Goal: Information Seeking & Learning: Learn about a topic

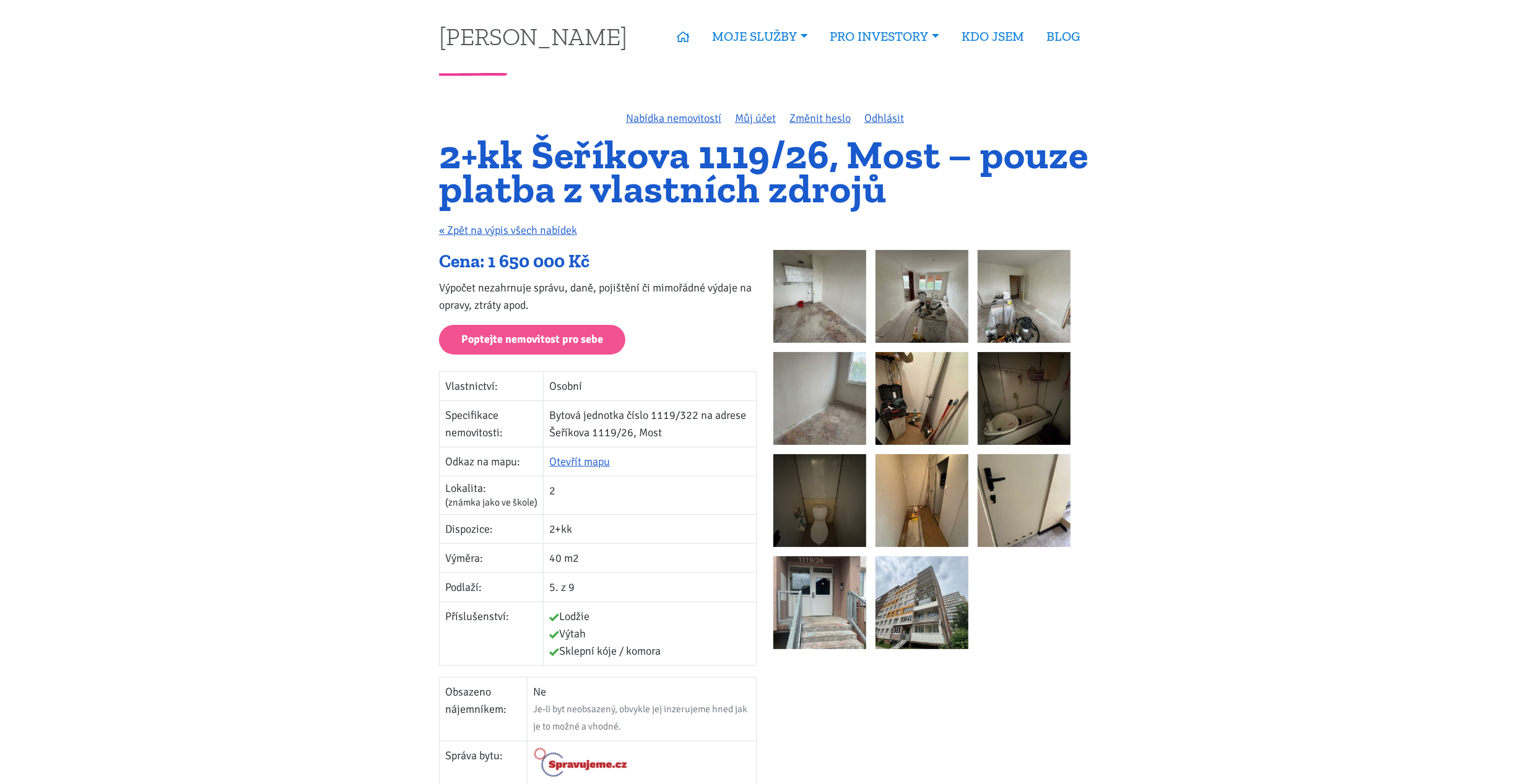
click at [842, 308] on img at bounding box center [820, 297] width 93 height 93
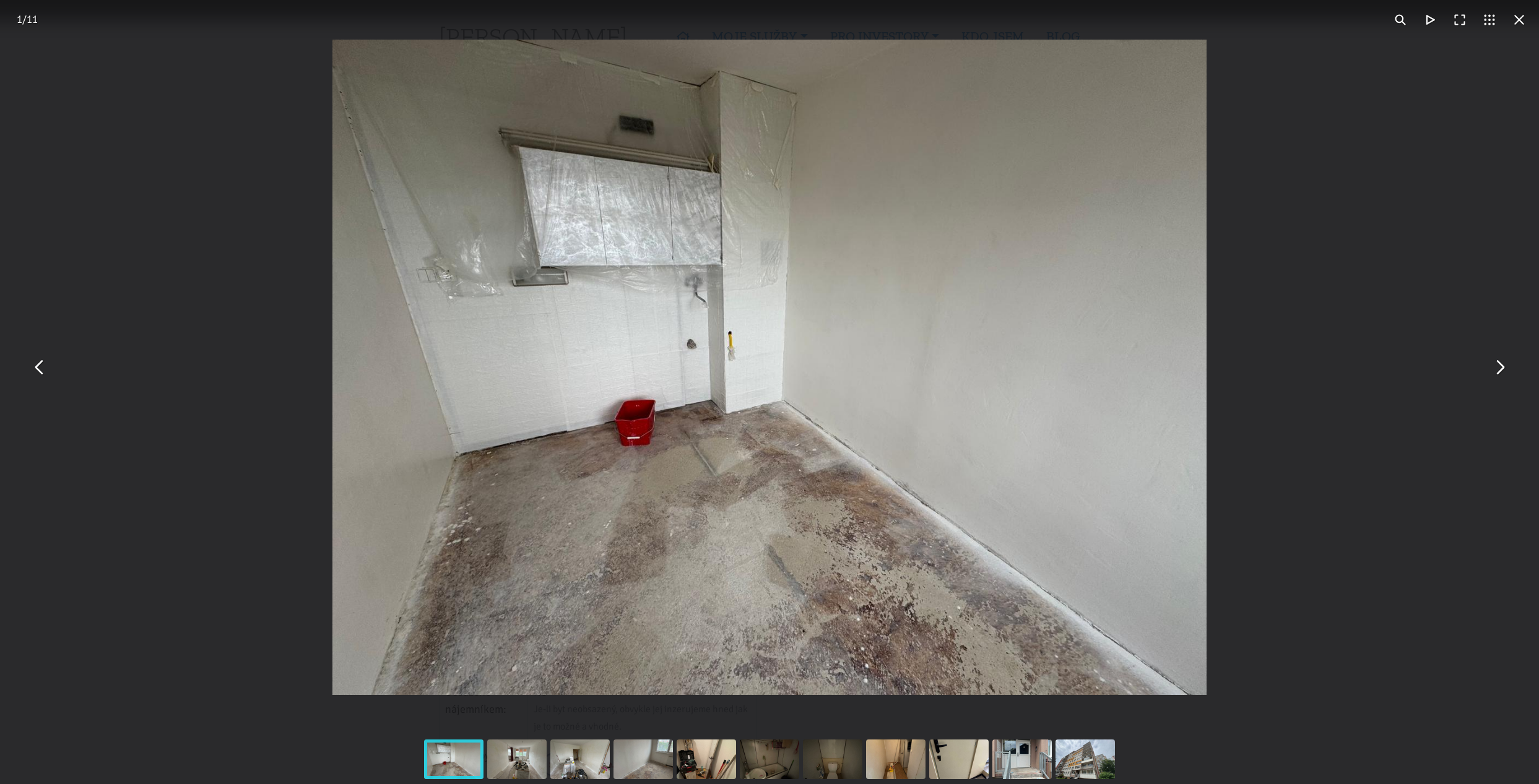
click at [1497, 368] on button "You can close this modal content with the ESC key" at bounding box center [1499, 367] width 29 height 29
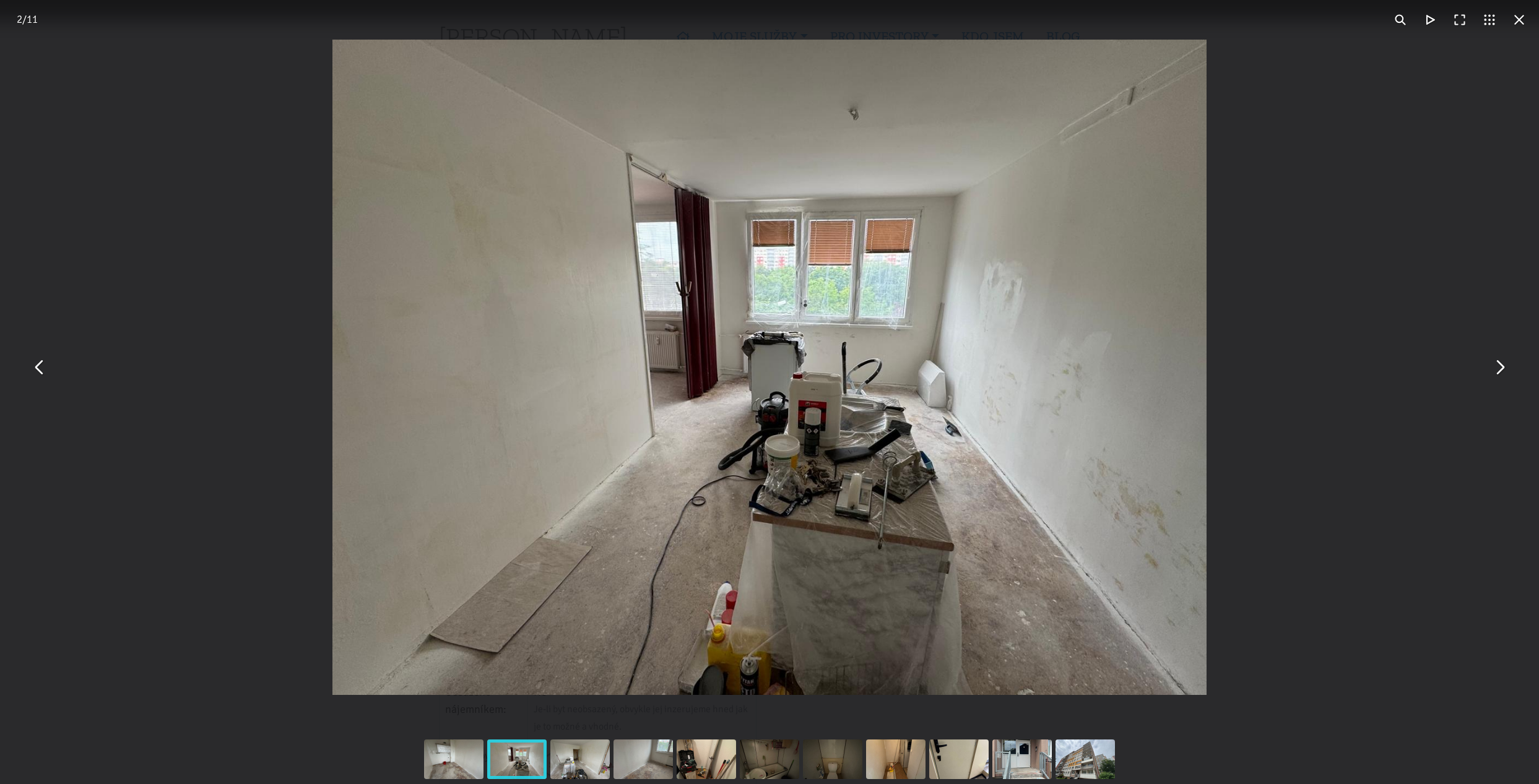
click at [1497, 368] on button "You can close this modal content with the ESC key" at bounding box center [1499, 367] width 29 height 29
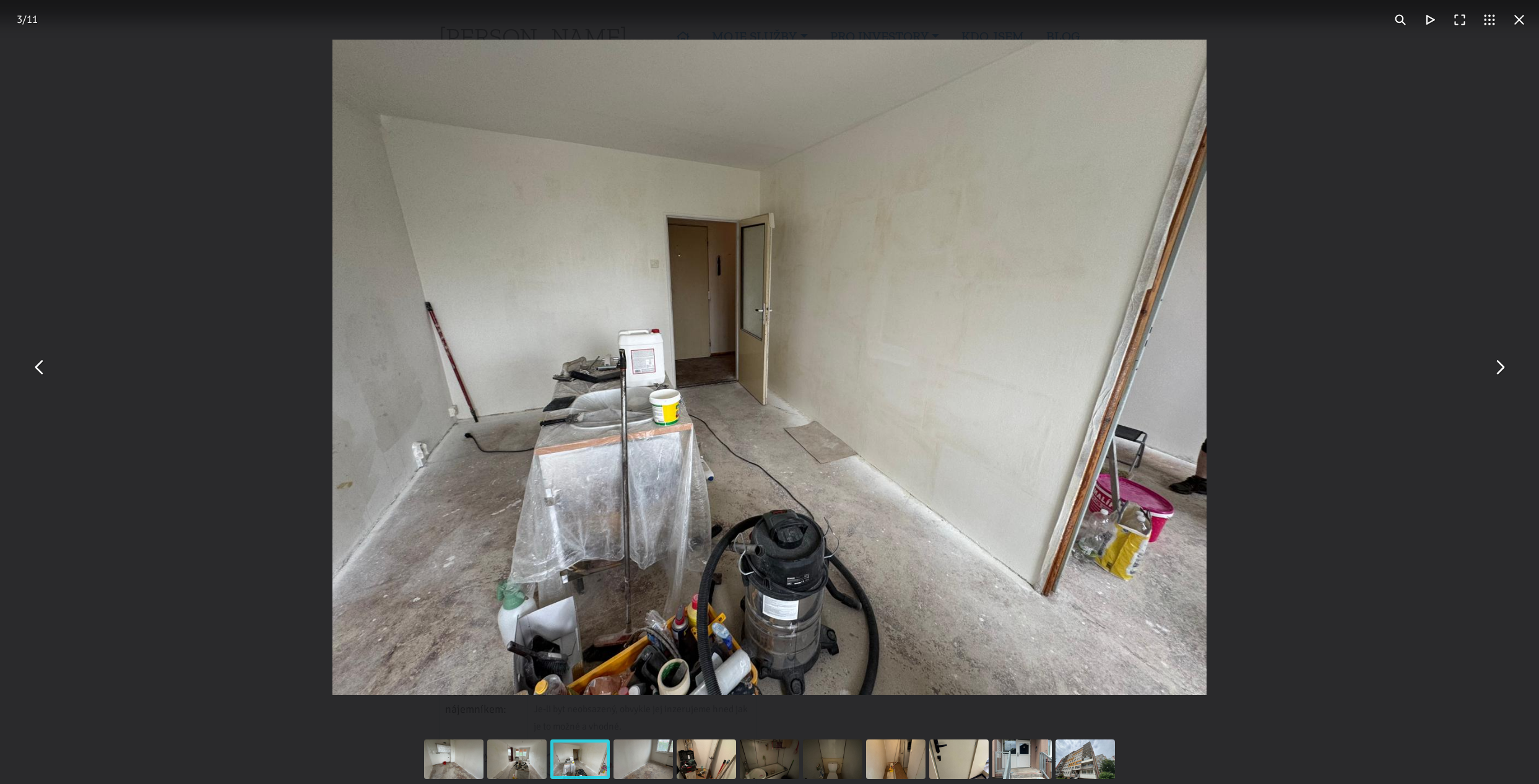
click at [1502, 360] on button "You can close this modal content with the ESC key" at bounding box center [1499, 367] width 29 height 29
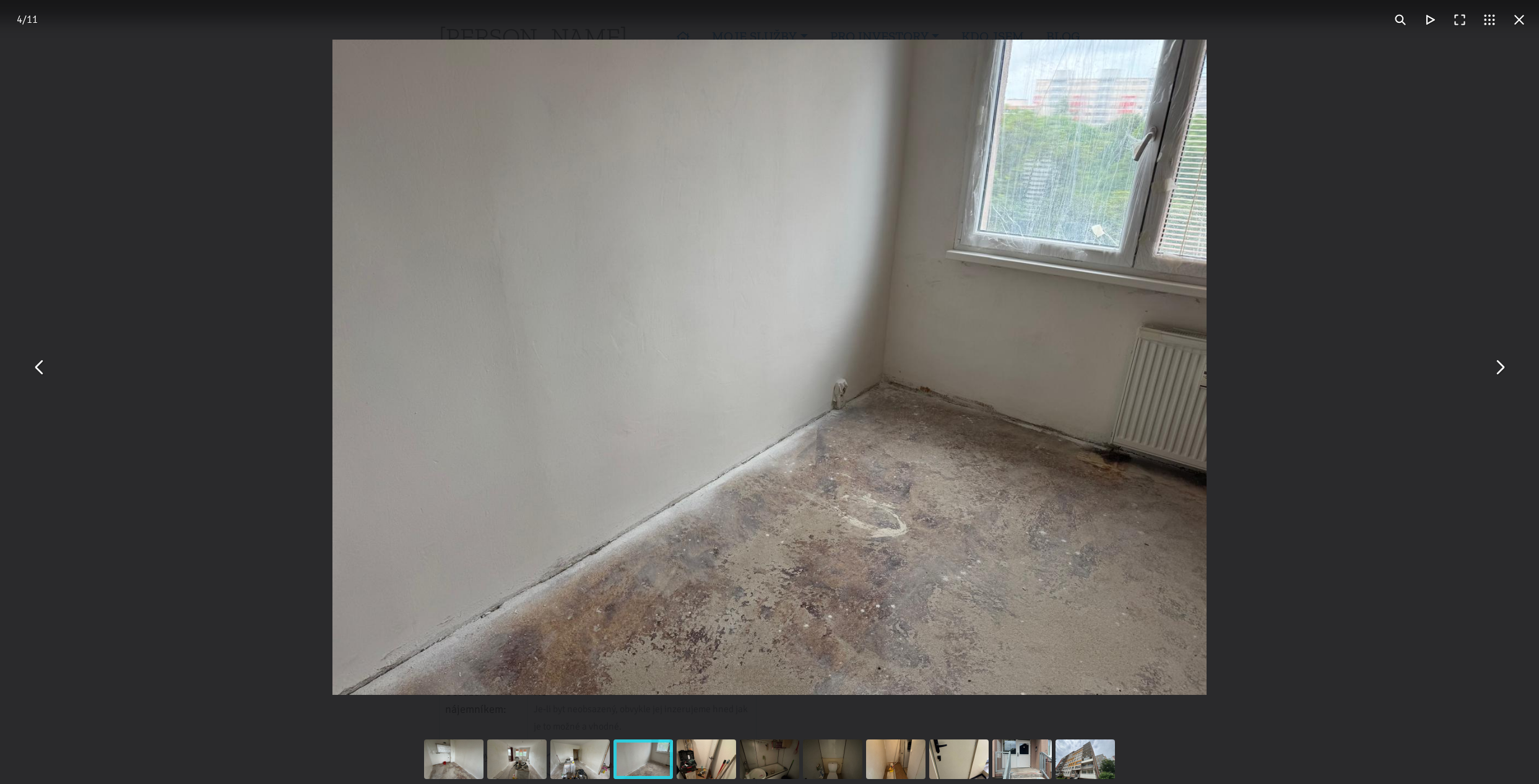
click at [1505, 373] on button "You can close this modal content with the ESC key" at bounding box center [1499, 367] width 29 height 29
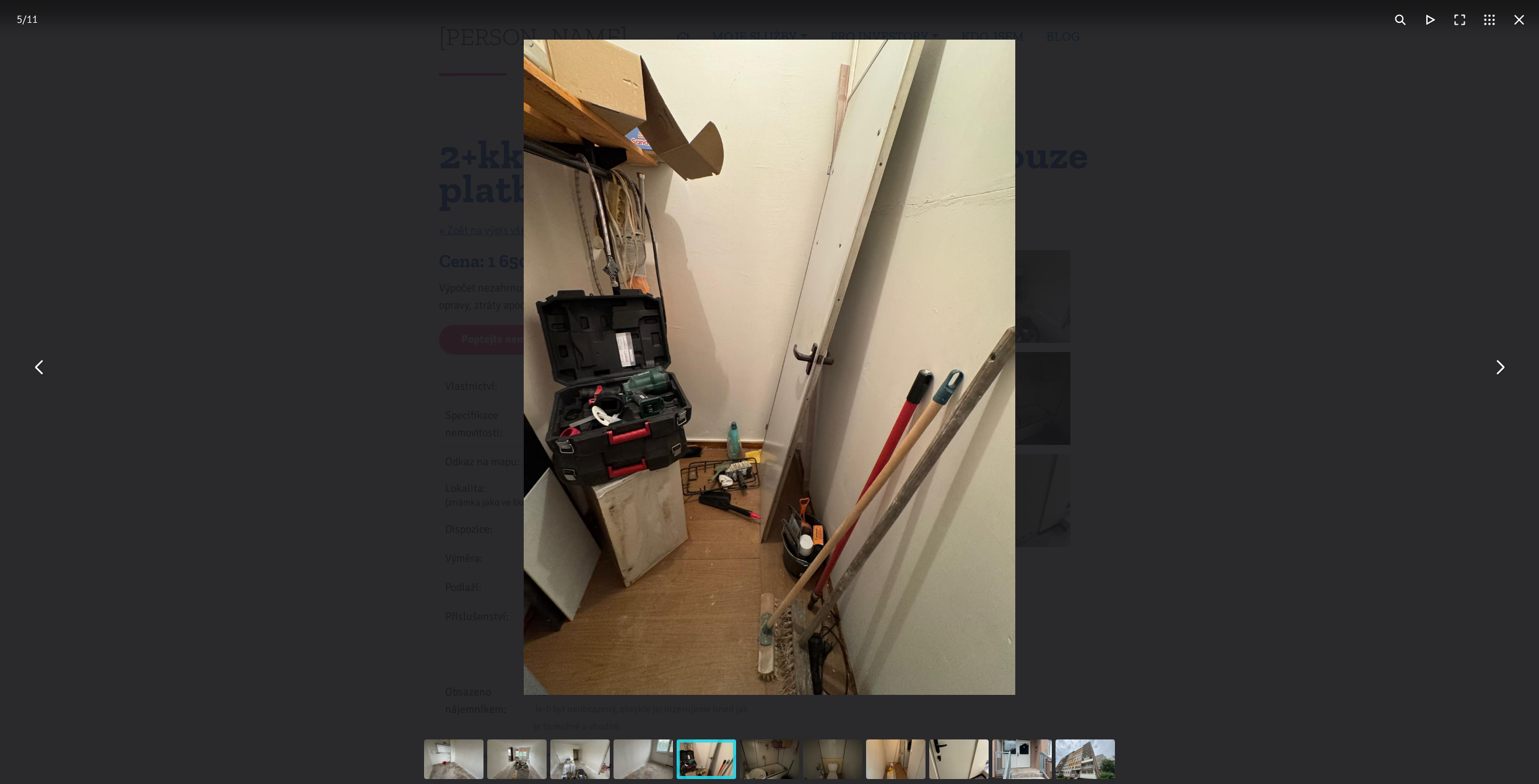
click at [1497, 377] on button "You can close this modal content with the ESC key" at bounding box center [1499, 367] width 29 height 29
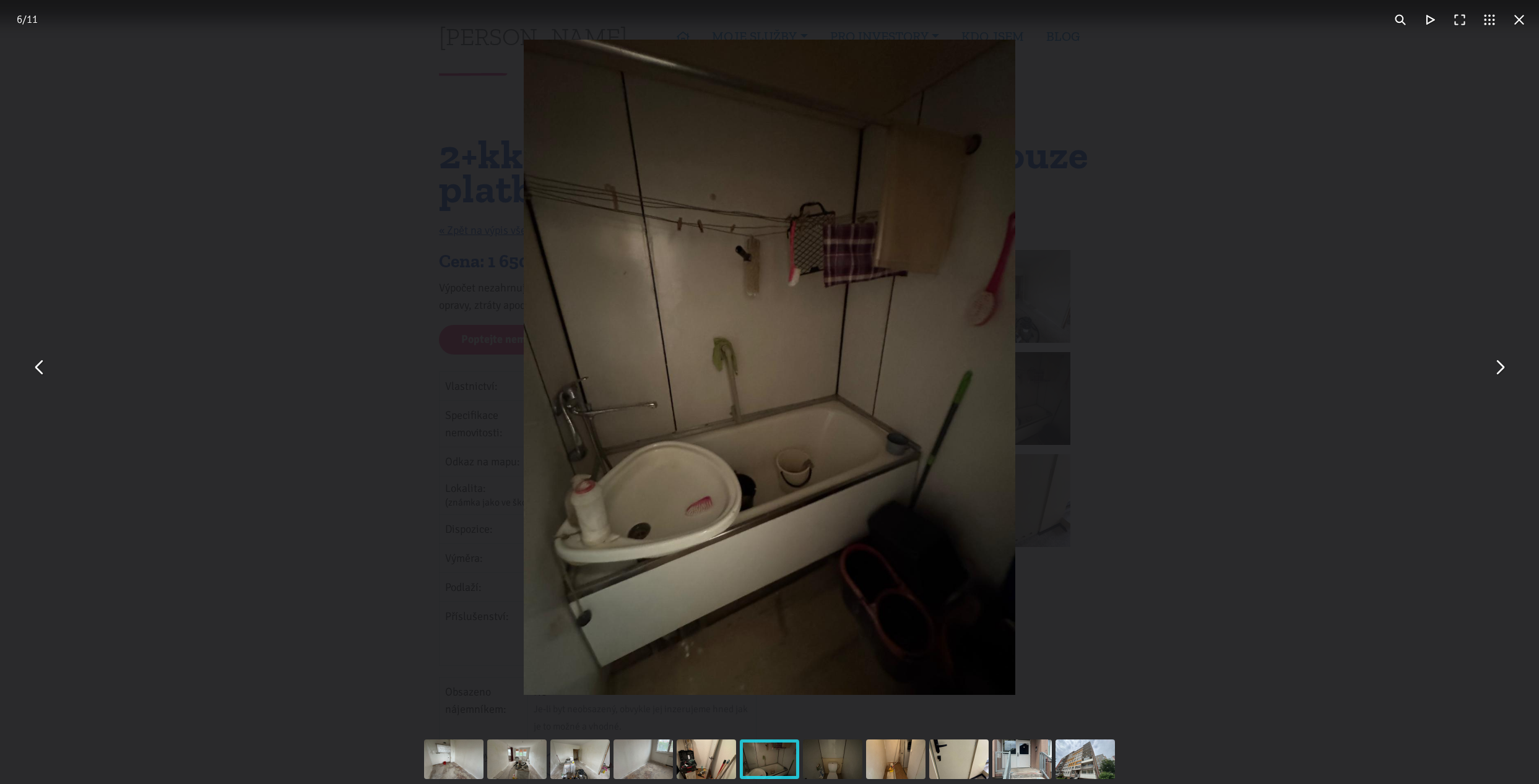
click at [1497, 377] on button "You can close this modal content with the ESC key" at bounding box center [1499, 367] width 29 height 29
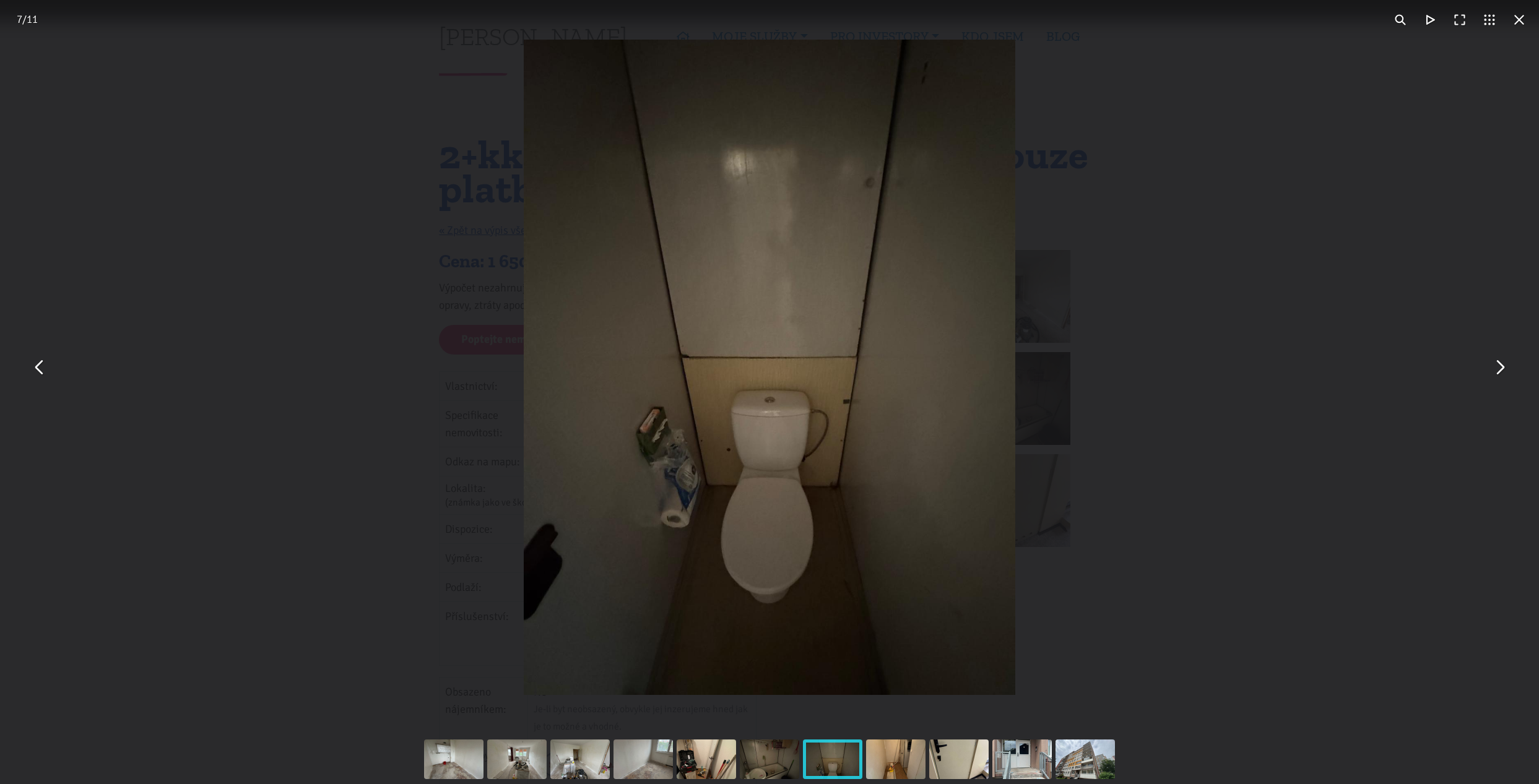
click at [1497, 377] on button "You can close this modal content with the ESC key" at bounding box center [1499, 367] width 29 height 29
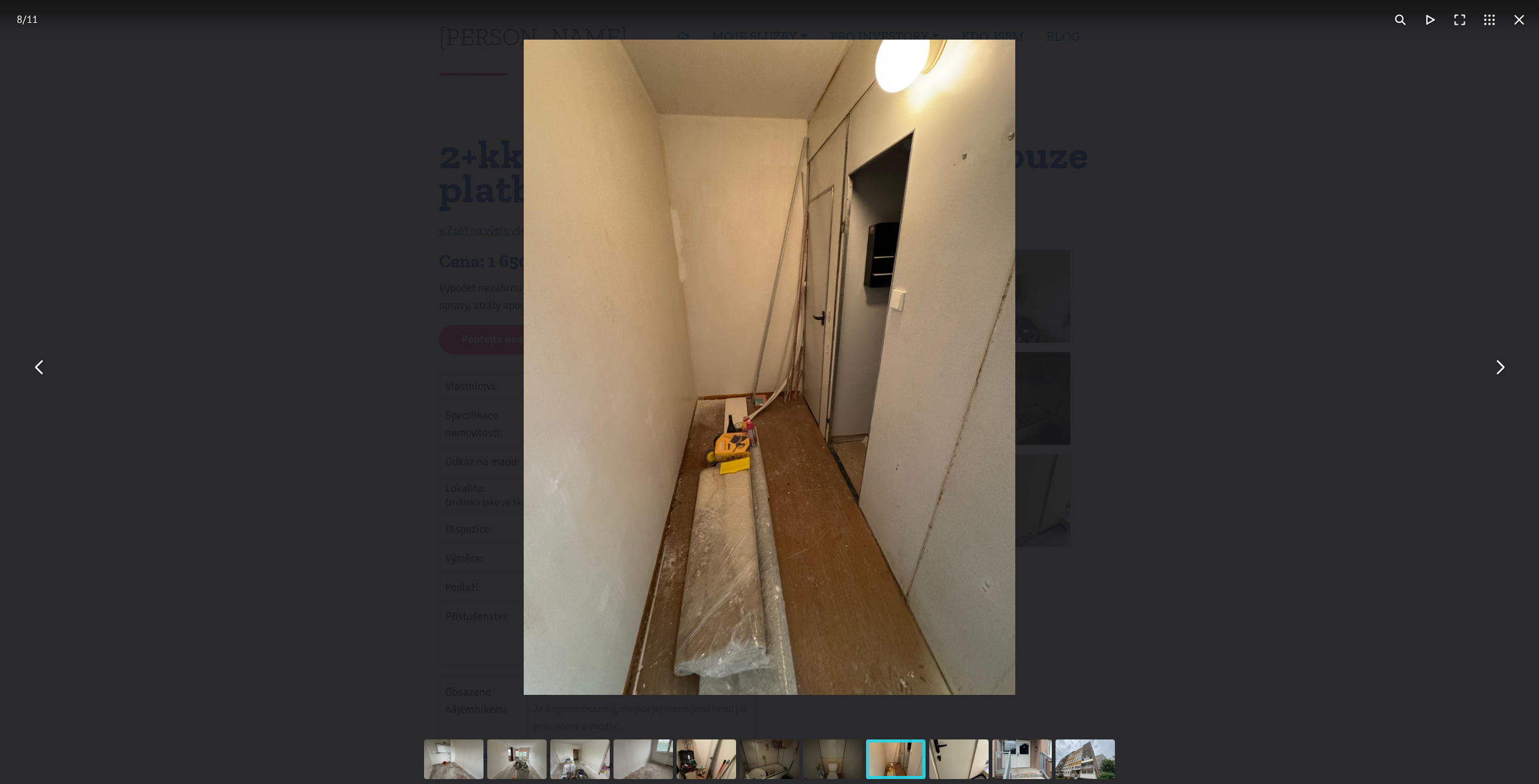
click at [1502, 357] on button "You can close this modal content with the ESC key" at bounding box center [1499, 367] width 29 height 29
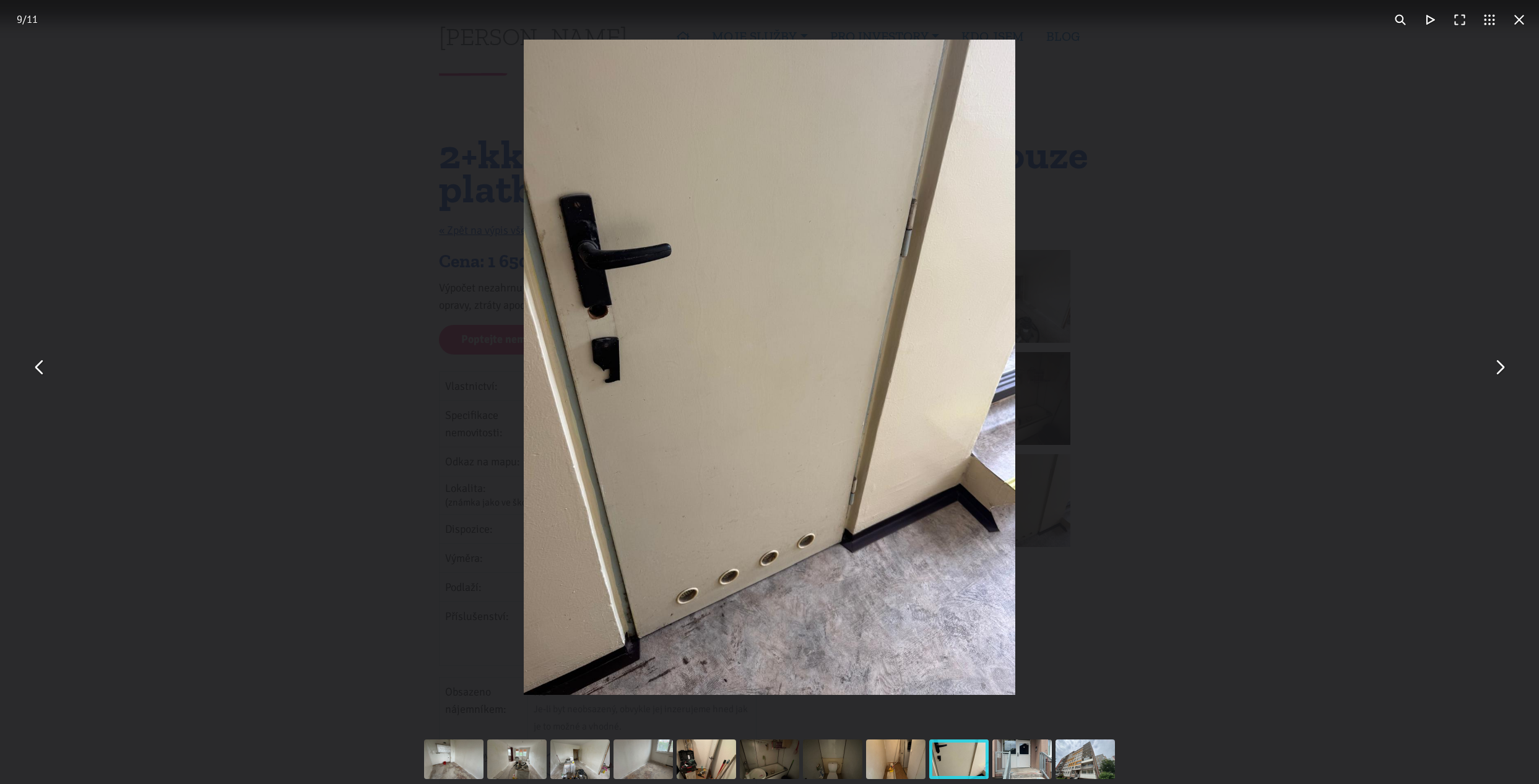
click at [1495, 369] on button "You can close this modal content with the ESC key" at bounding box center [1499, 367] width 29 height 29
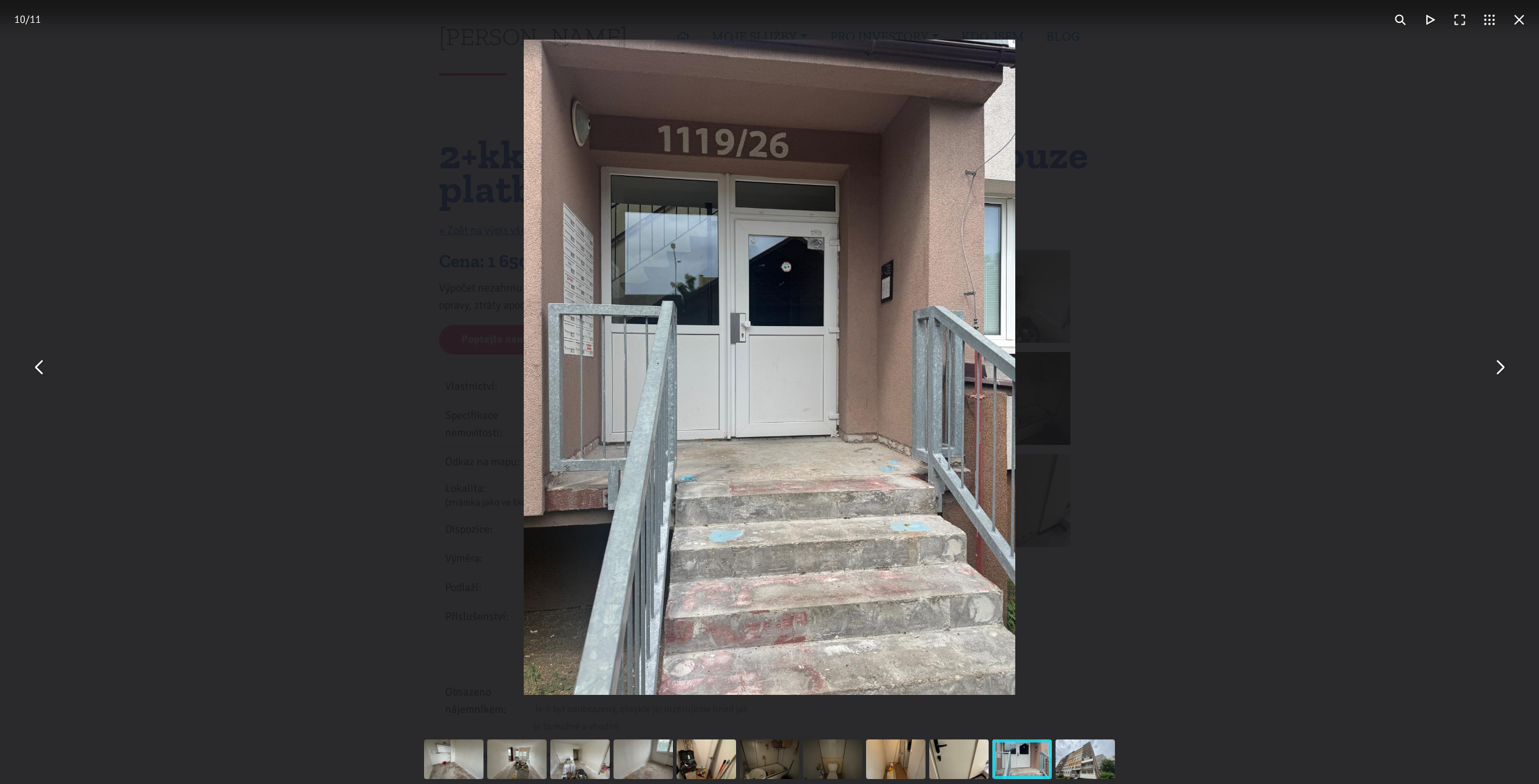
click at [1490, 365] on button "You can close this modal content with the ESC key" at bounding box center [1499, 367] width 29 height 29
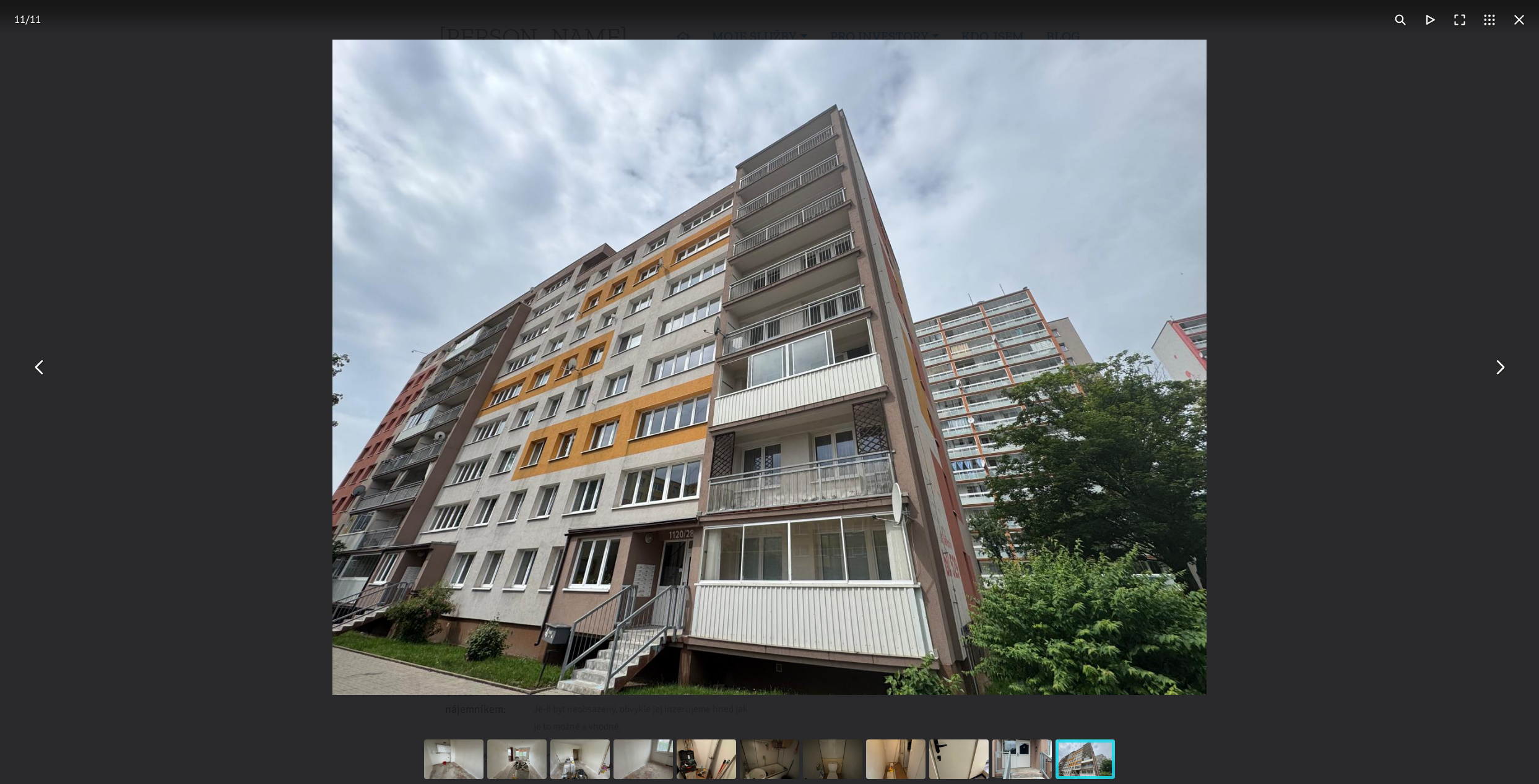
click at [1503, 374] on button "You can close this modal content with the ESC key" at bounding box center [1499, 367] width 29 height 29
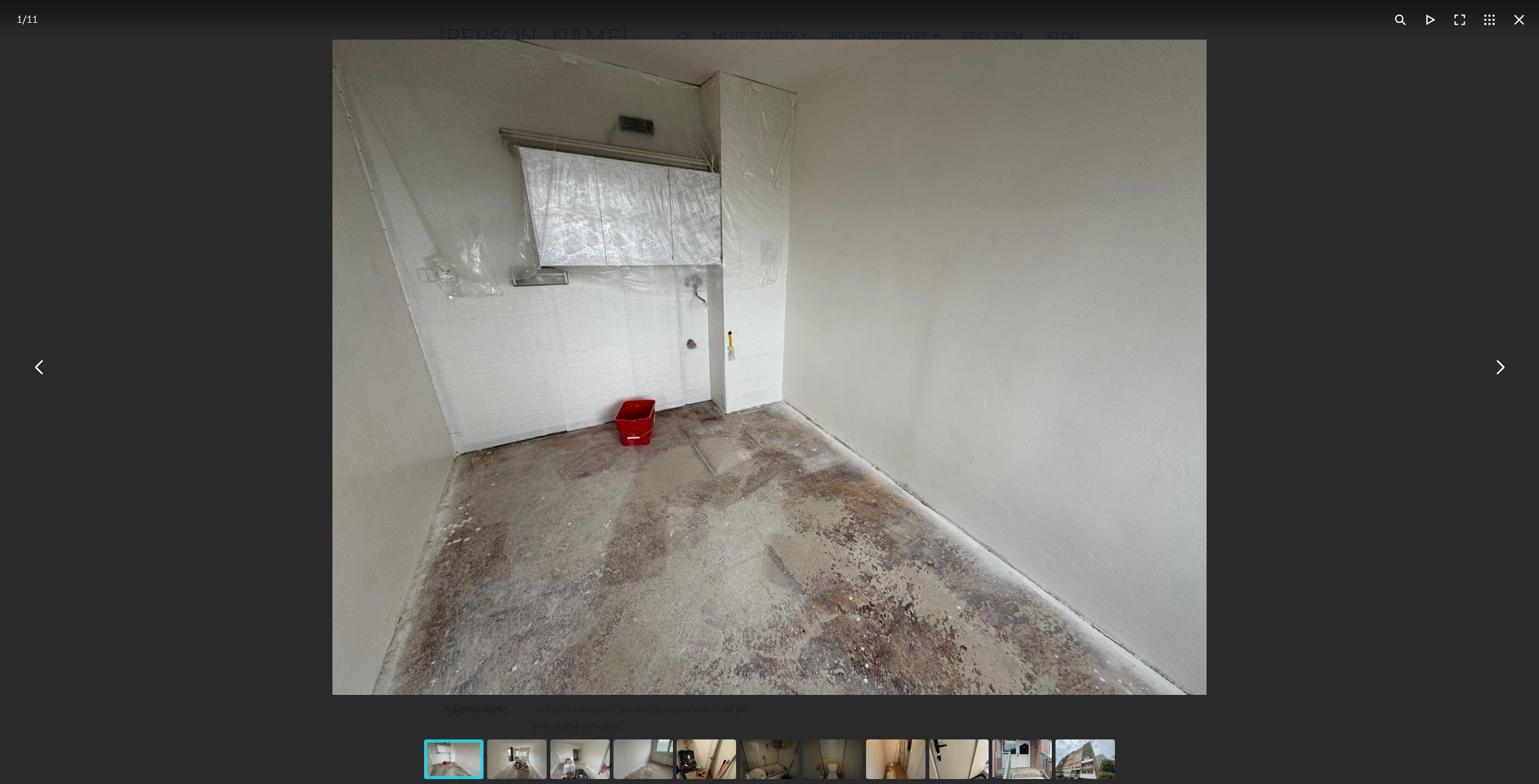
click at [1499, 366] on button "You can close this modal content with the ESC key" at bounding box center [1499, 367] width 29 height 29
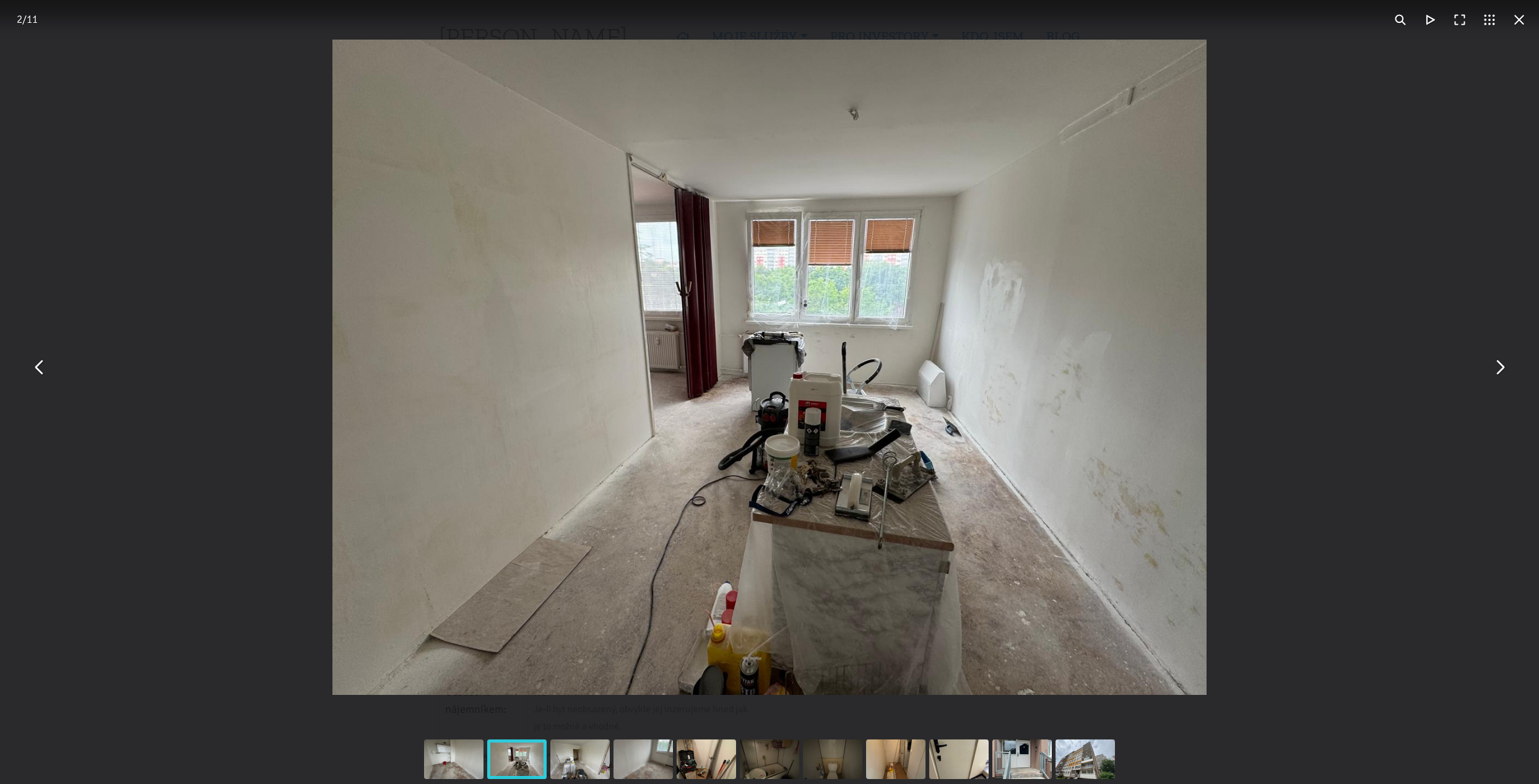
click at [1498, 366] on button "You can close this modal content with the ESC key" at bounding box center [1499, 367] width 29 height 29
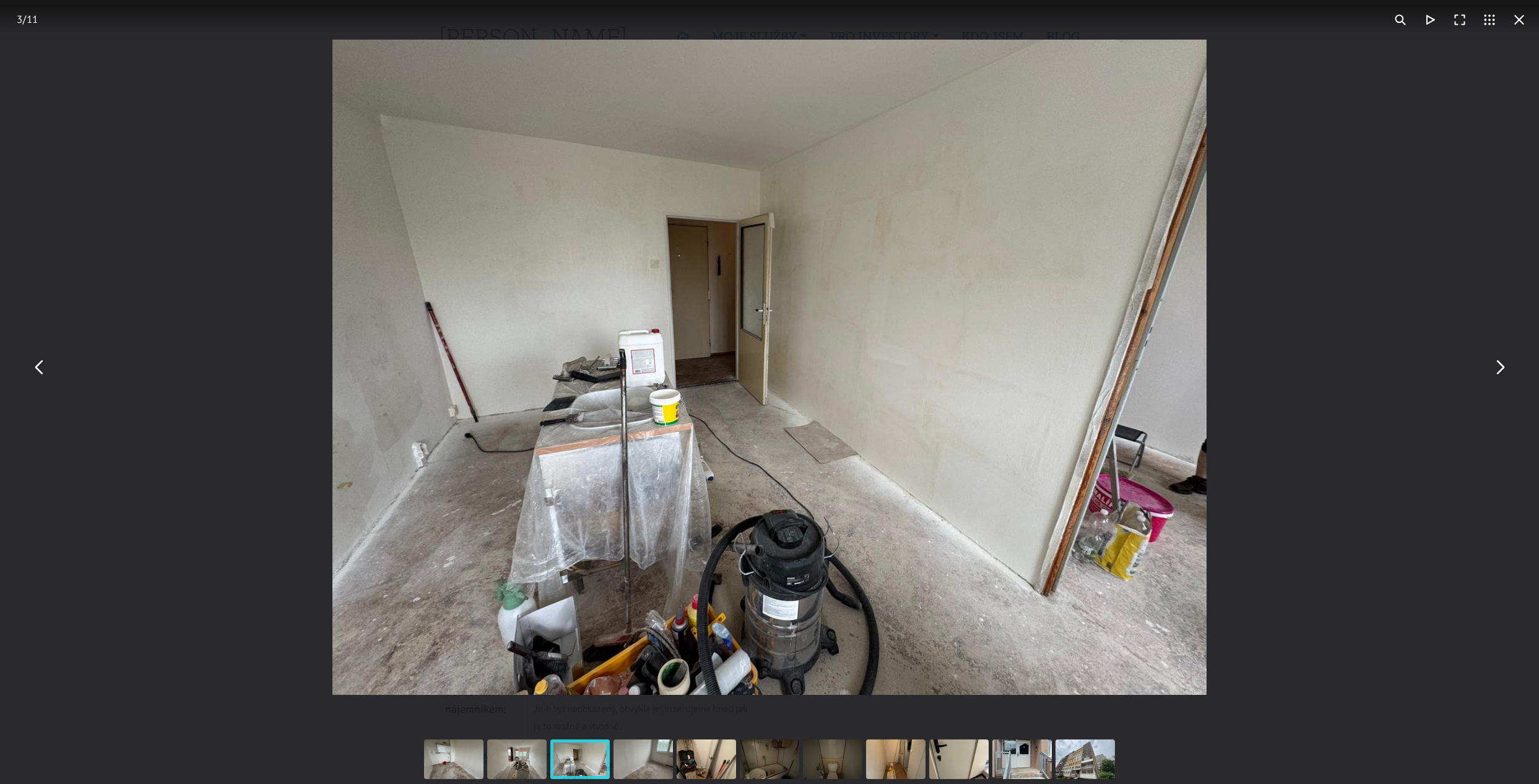
click at [1499, 368] on button "You can close this modal content with the ESC key" at bounding box center [1499, 367] width 29 height 29
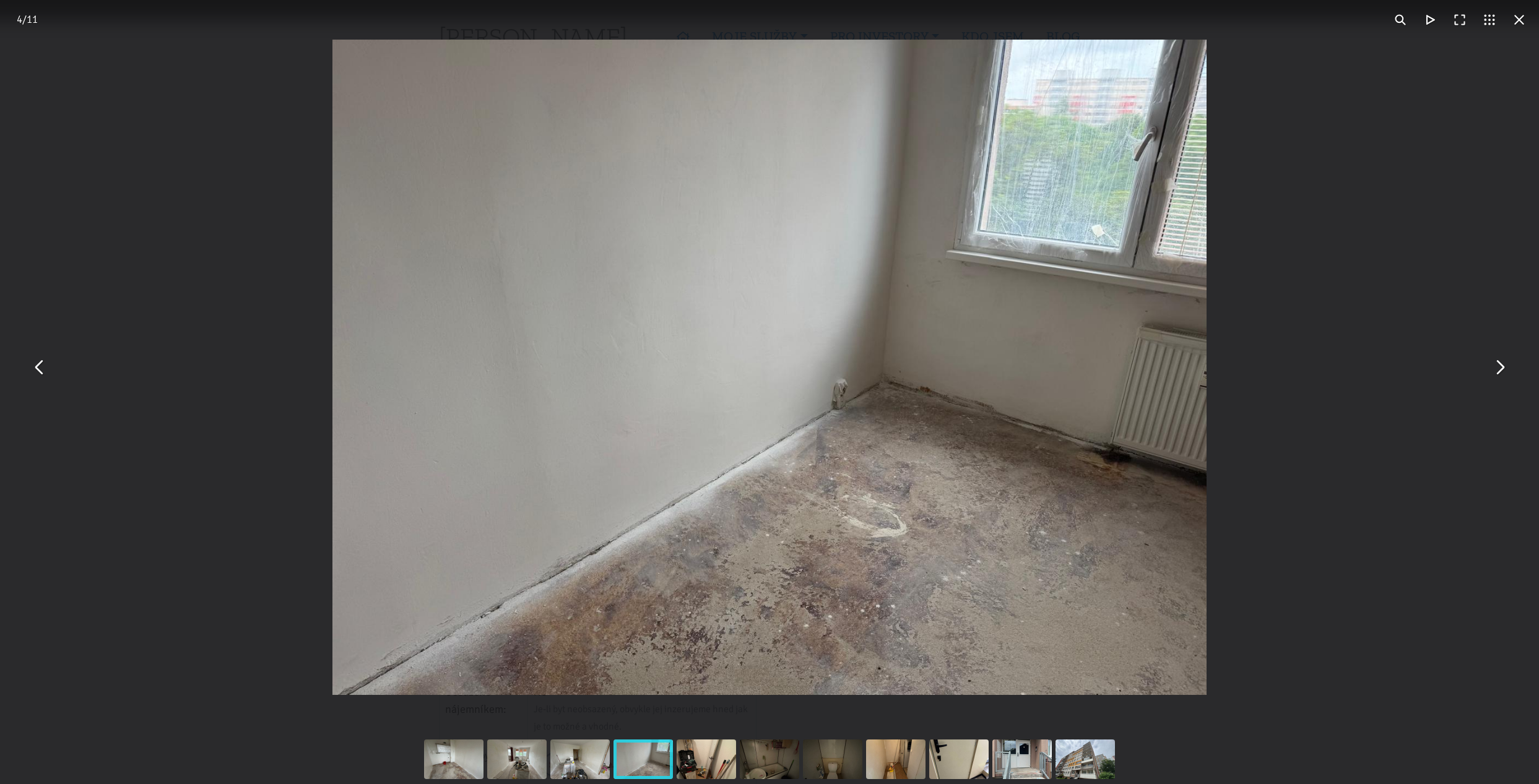
click at [1499, 368] on button "You can close this modal content with the ESC key" at bounding box center [1499, 367] width 29 height 29
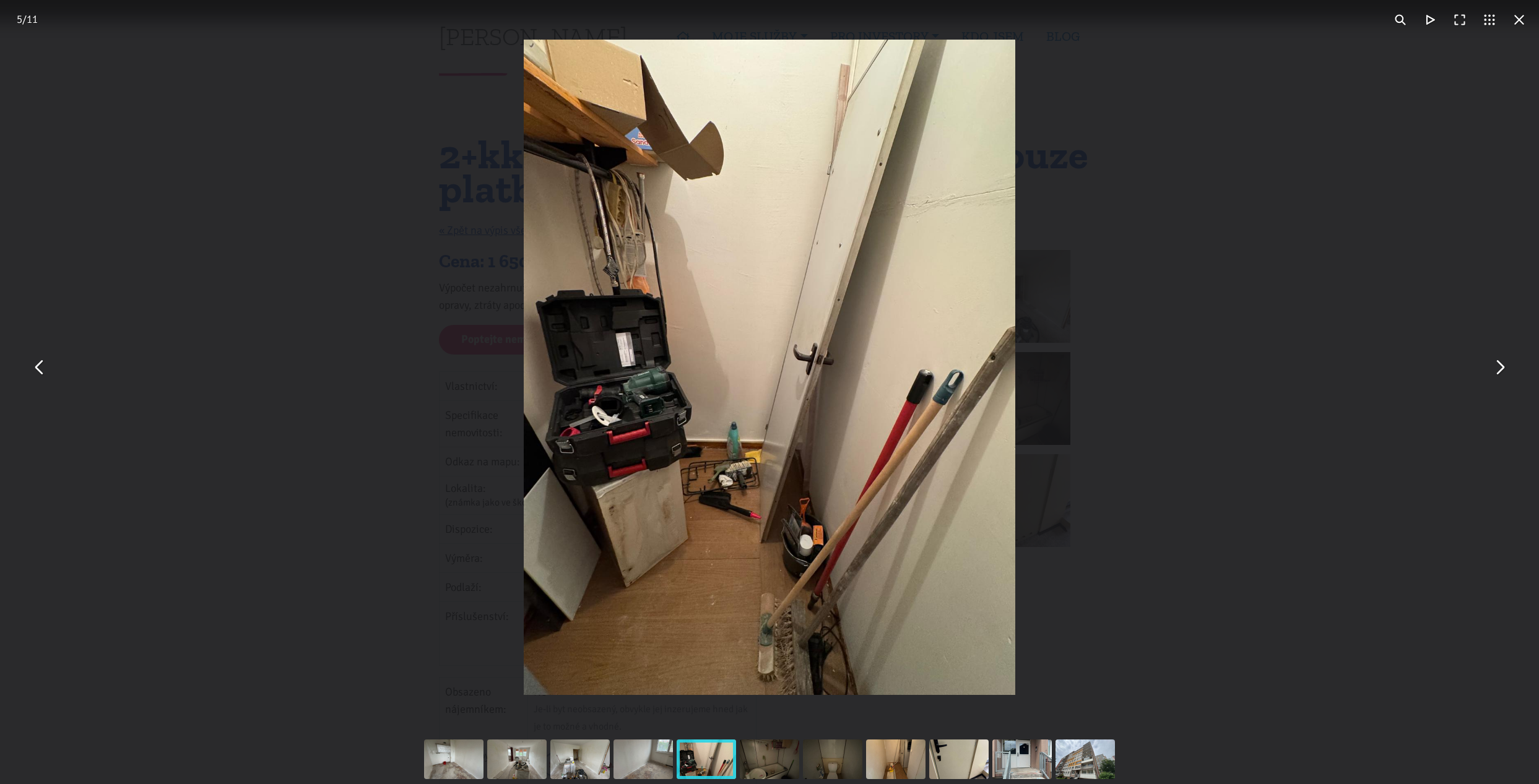
click at [1499, 368] on button "You can close this modal content with the ESC key" at bounding box center [1499, 367] width 29 height 29
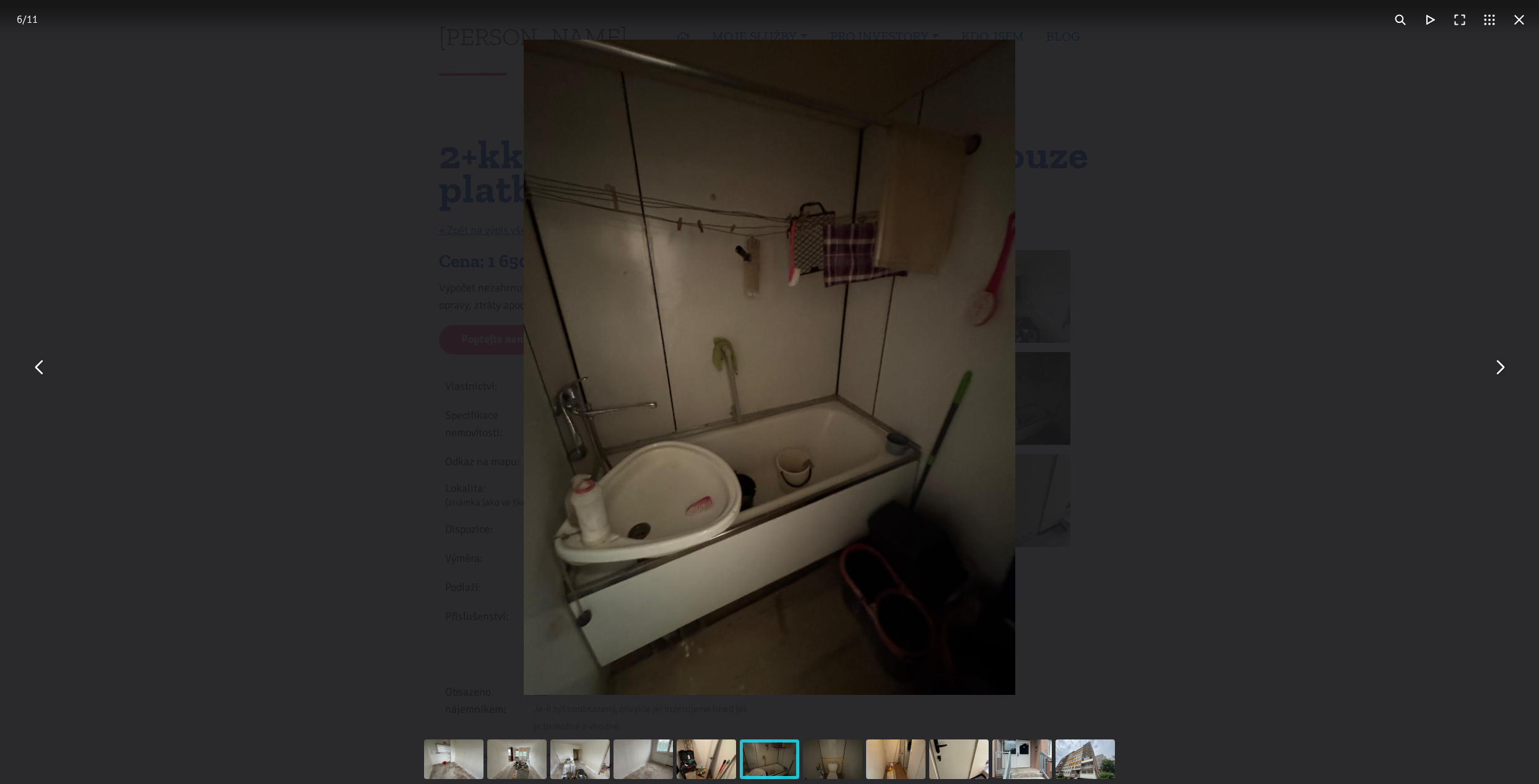
click at [1499, 368] on button "You can close this modal content with the ESC key" at bounding box center [1499, 367] width 29 height 29
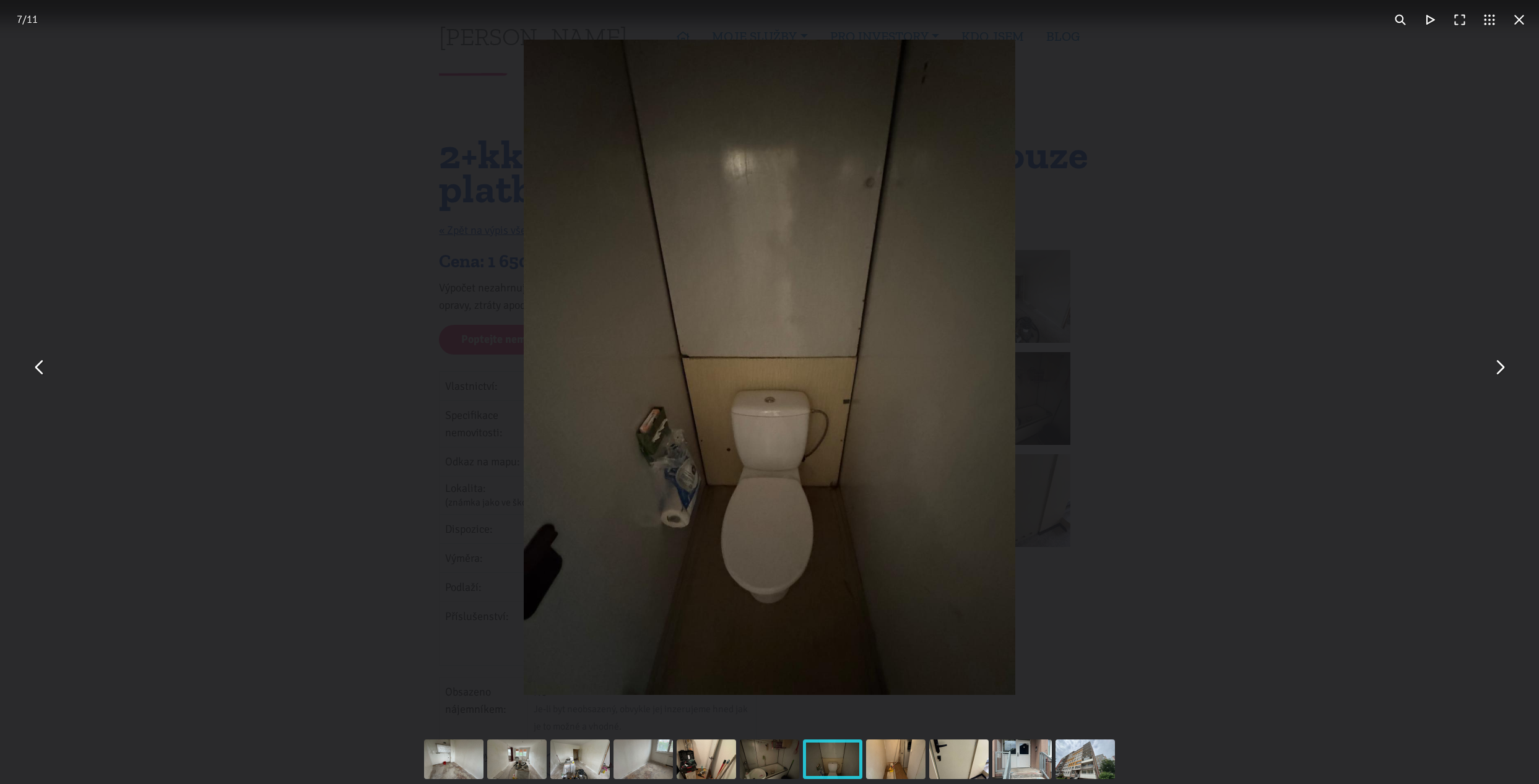
click at [1499, 368] on button "You can close this modal content with the ESC key" at bounding box center [1499, 367] width 29 height 29
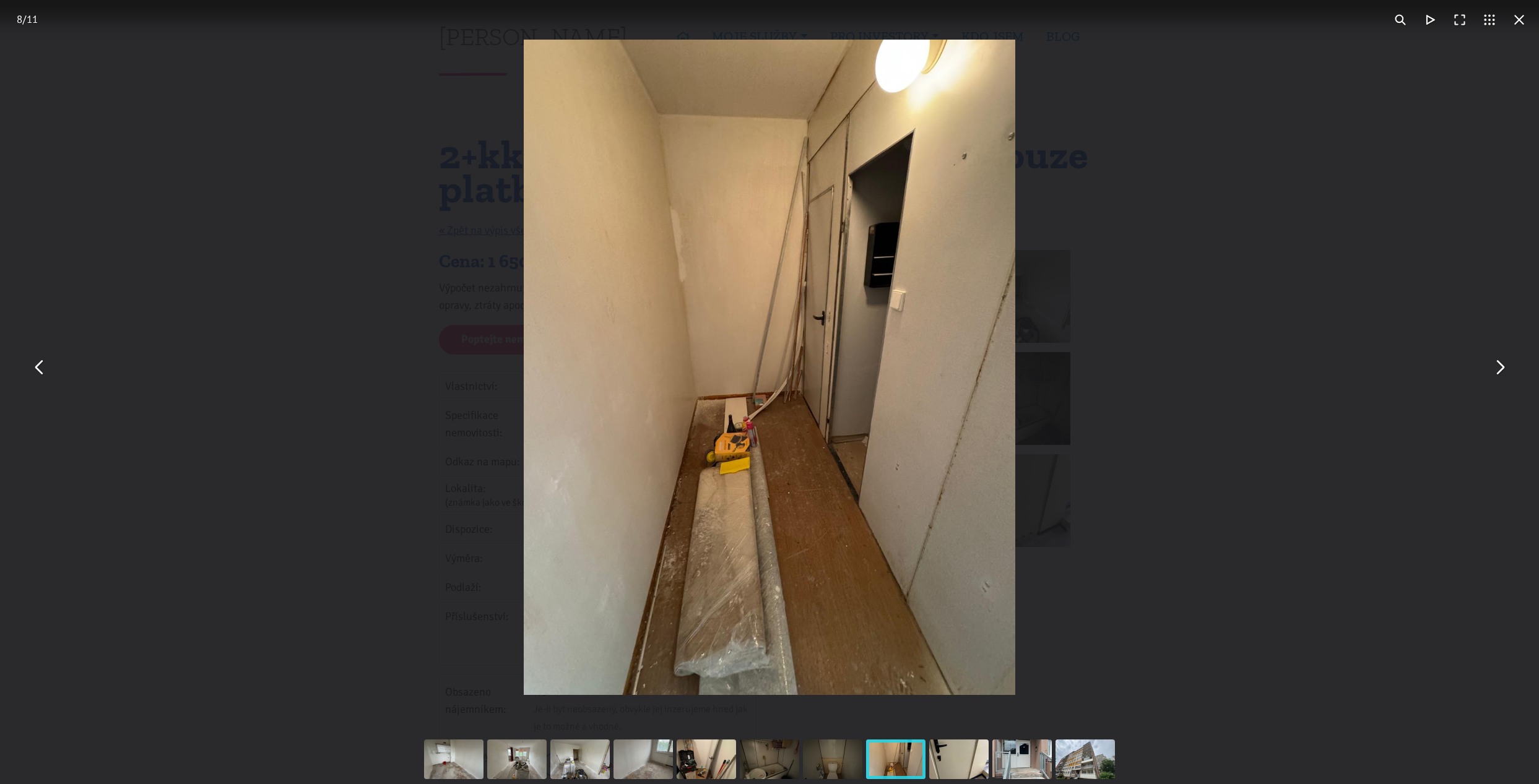
click at [1499, 368] on button "You can close this modal content with the ESC key" at bounding box center [1499, 367] width 29 height 29
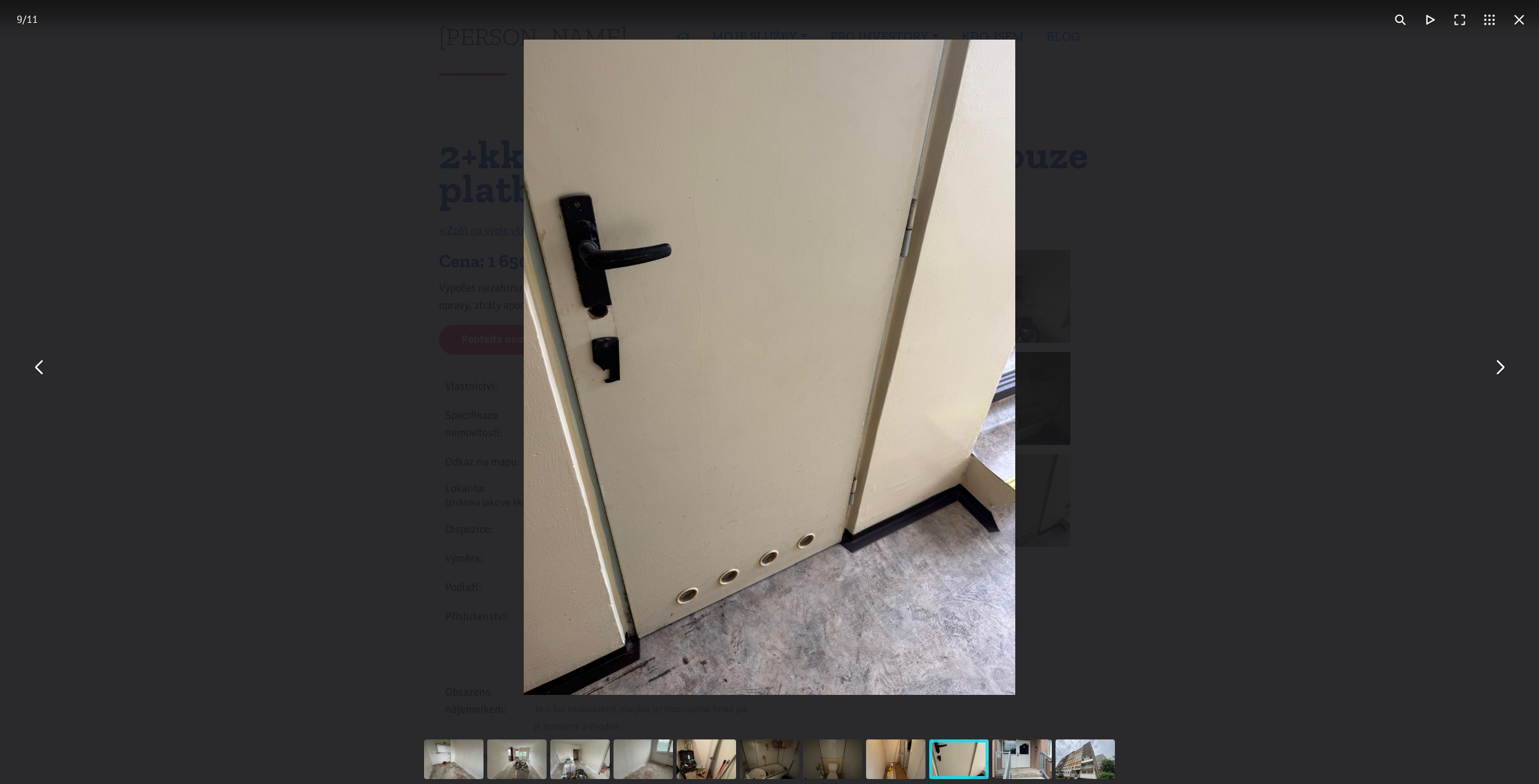
click at [1501, 368] on button "You can close this modal content with the ESC key" at bounding box center [1499, 367] width 29 height 29
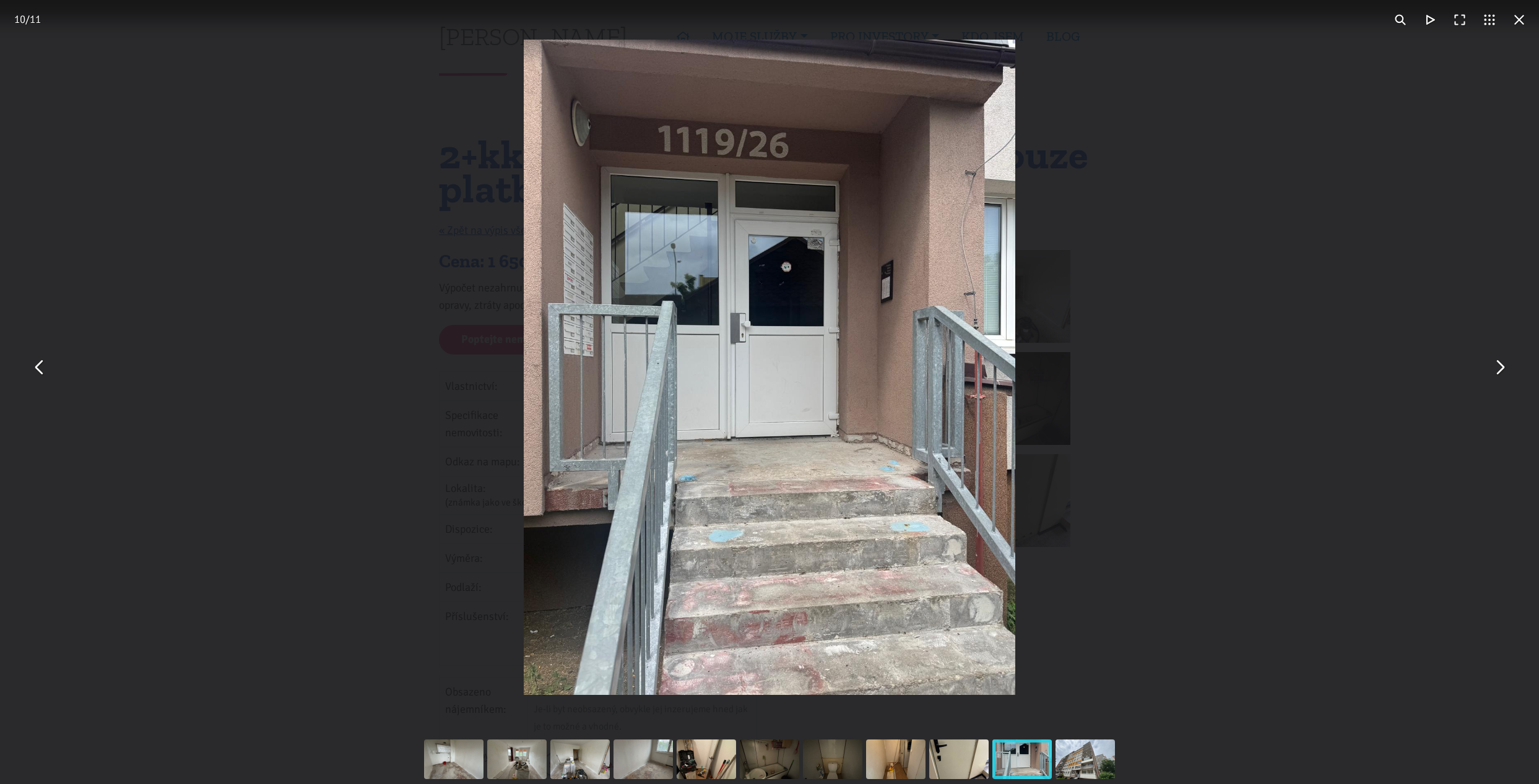
click at [1313, 384] on div "You can close this modal content with the ESC key" at bounding box center [769, 367] width 1539 height 735
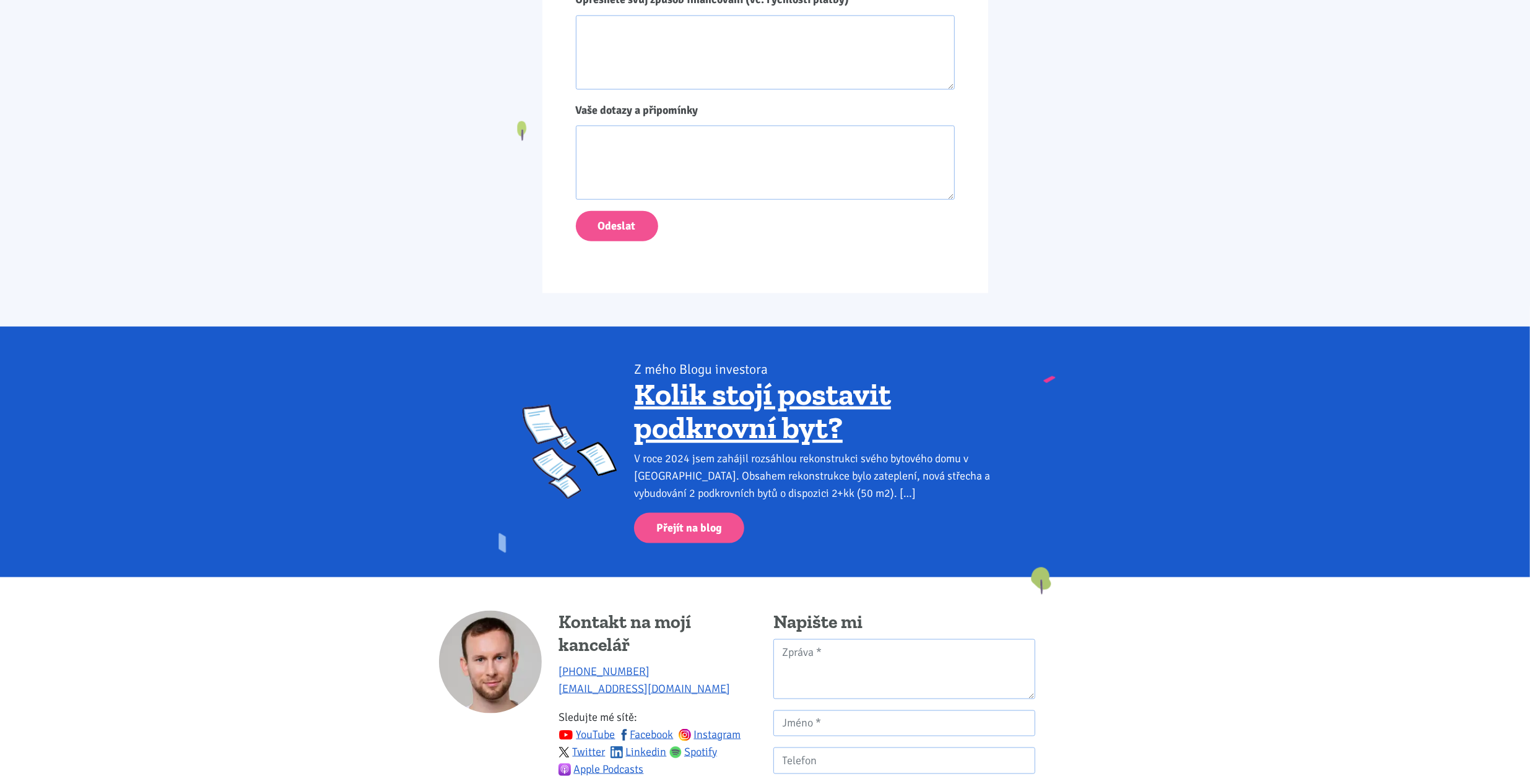
scroll to position [1609, 0]
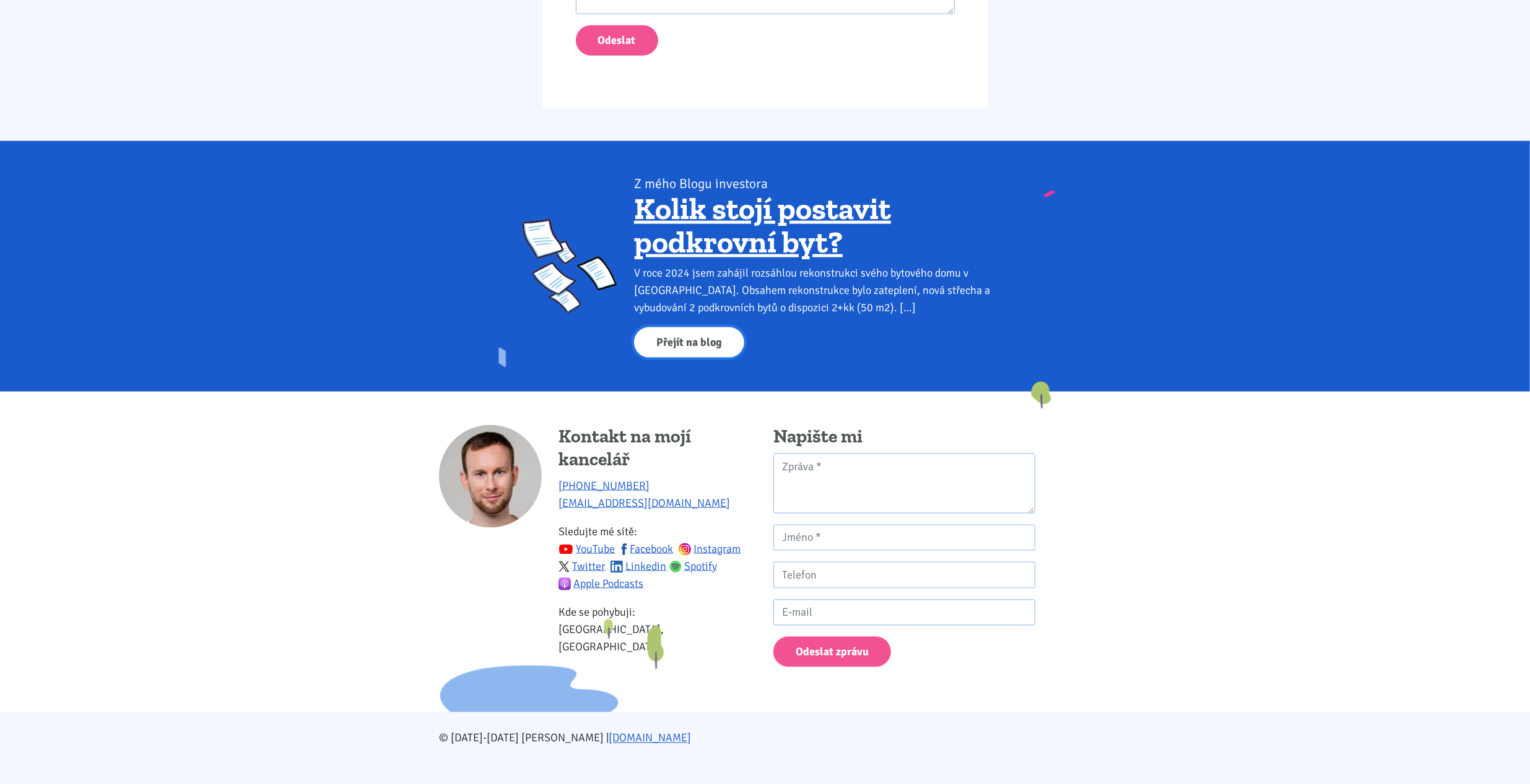
click at [700, 336] on link "Přejít na blog" at bounding box center [689, 342] width 110 height 30
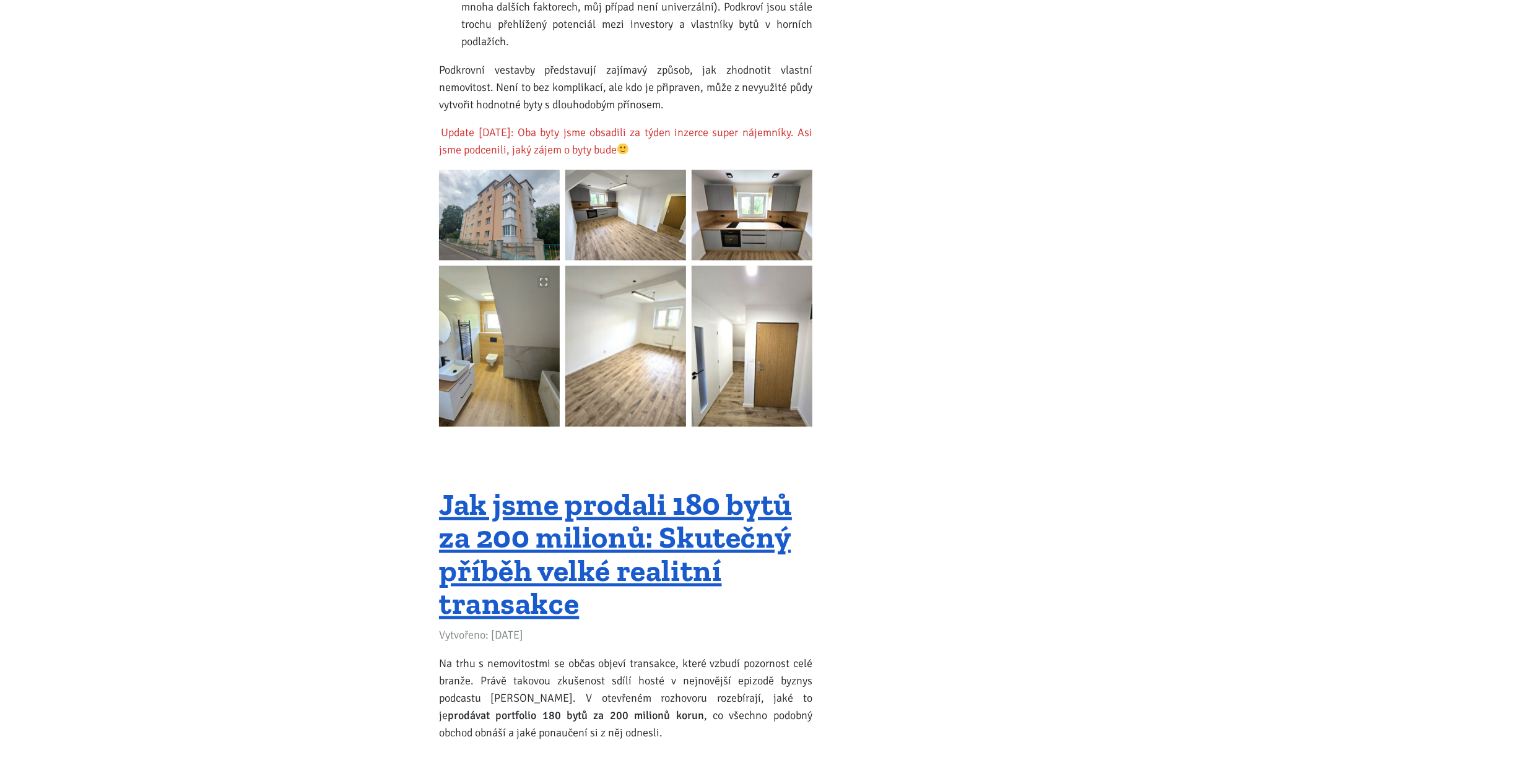
scroll to position [1856, 0]
click at [506, 191] on img at bounding box center [499, 215] width 121 height 90
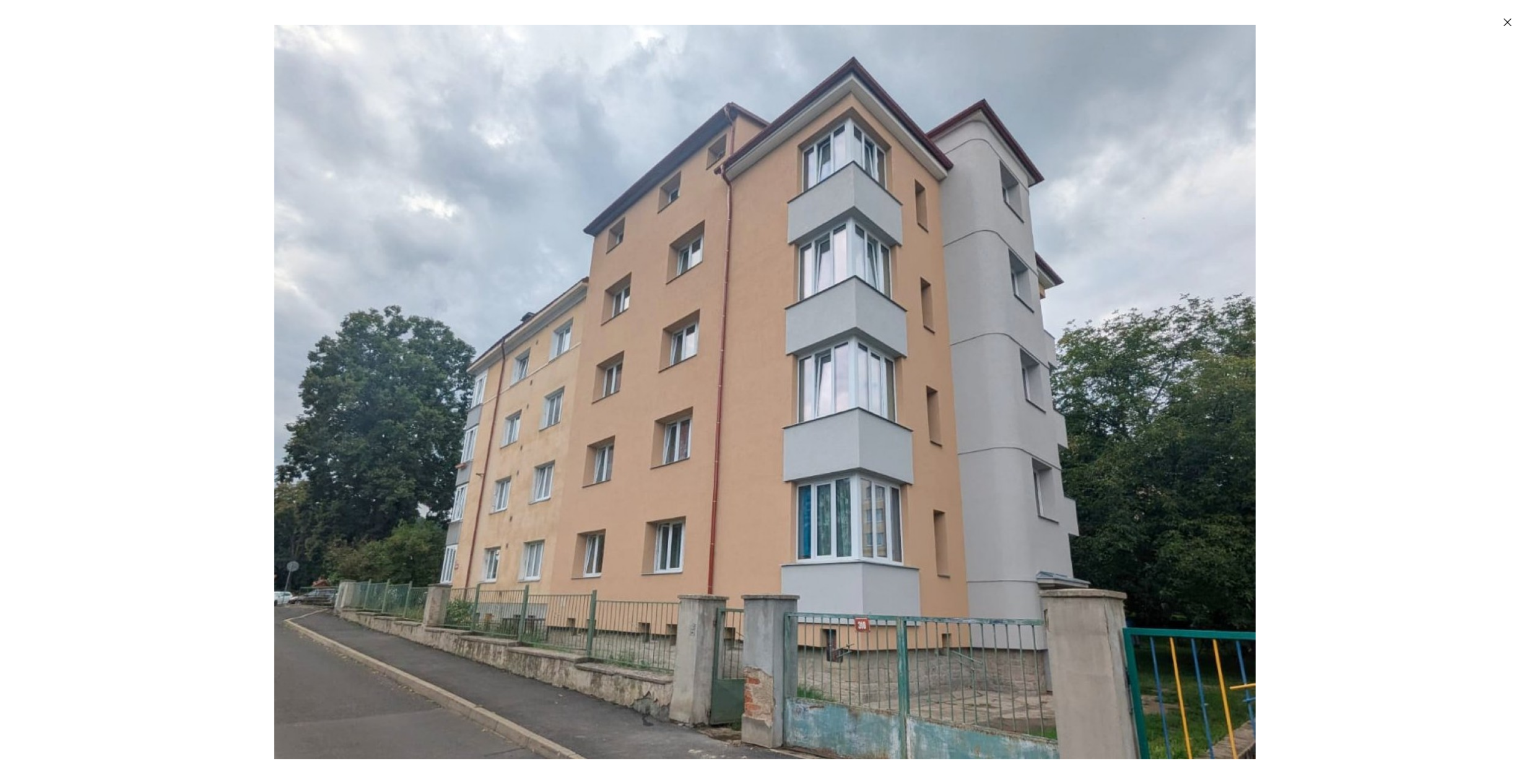
scroll to position [2163, 0]
click at [1511, 21] on icon "Zavřít" at bounding box center [1508, 23] width 12 height 12
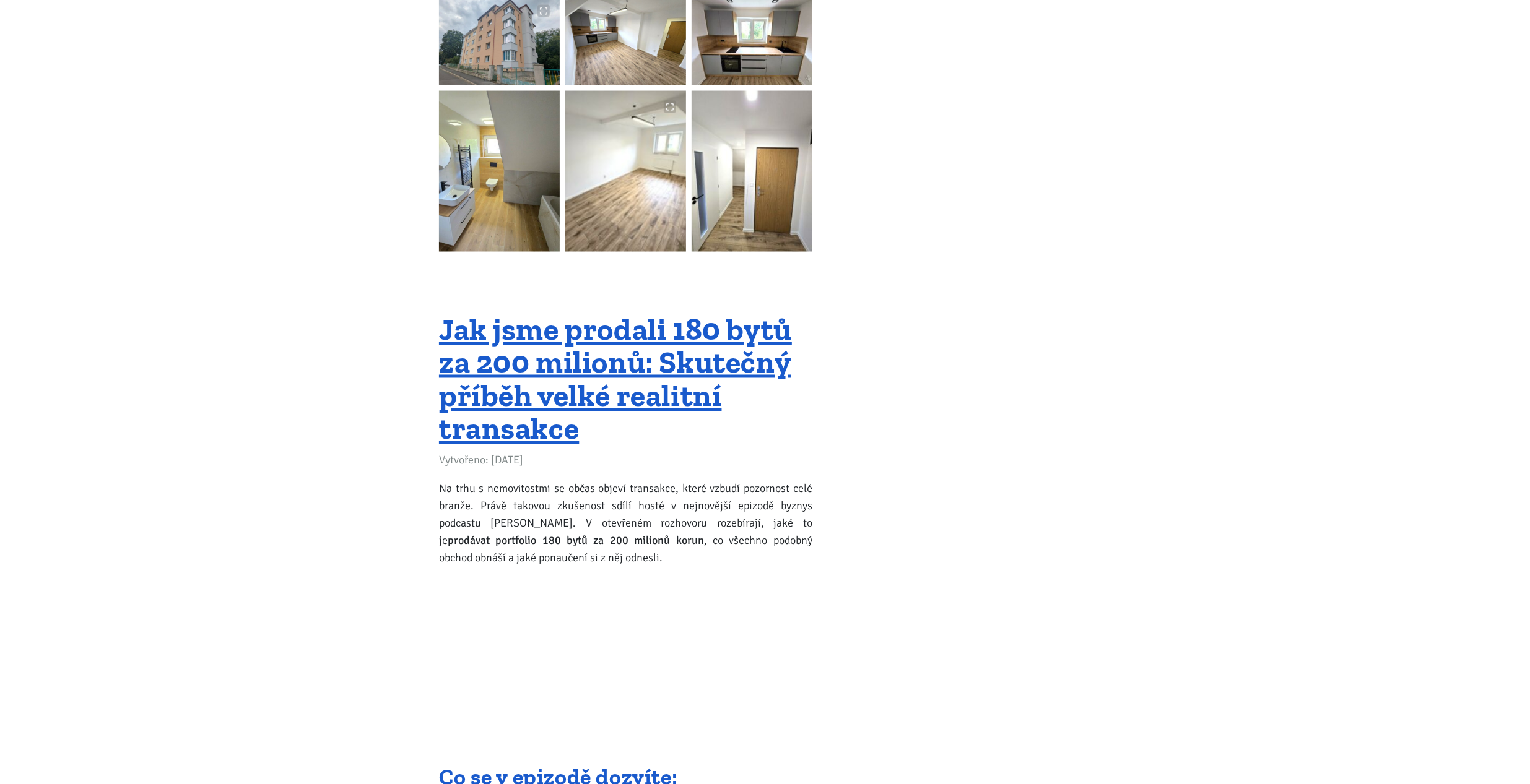
scroll to position [1977, 0]
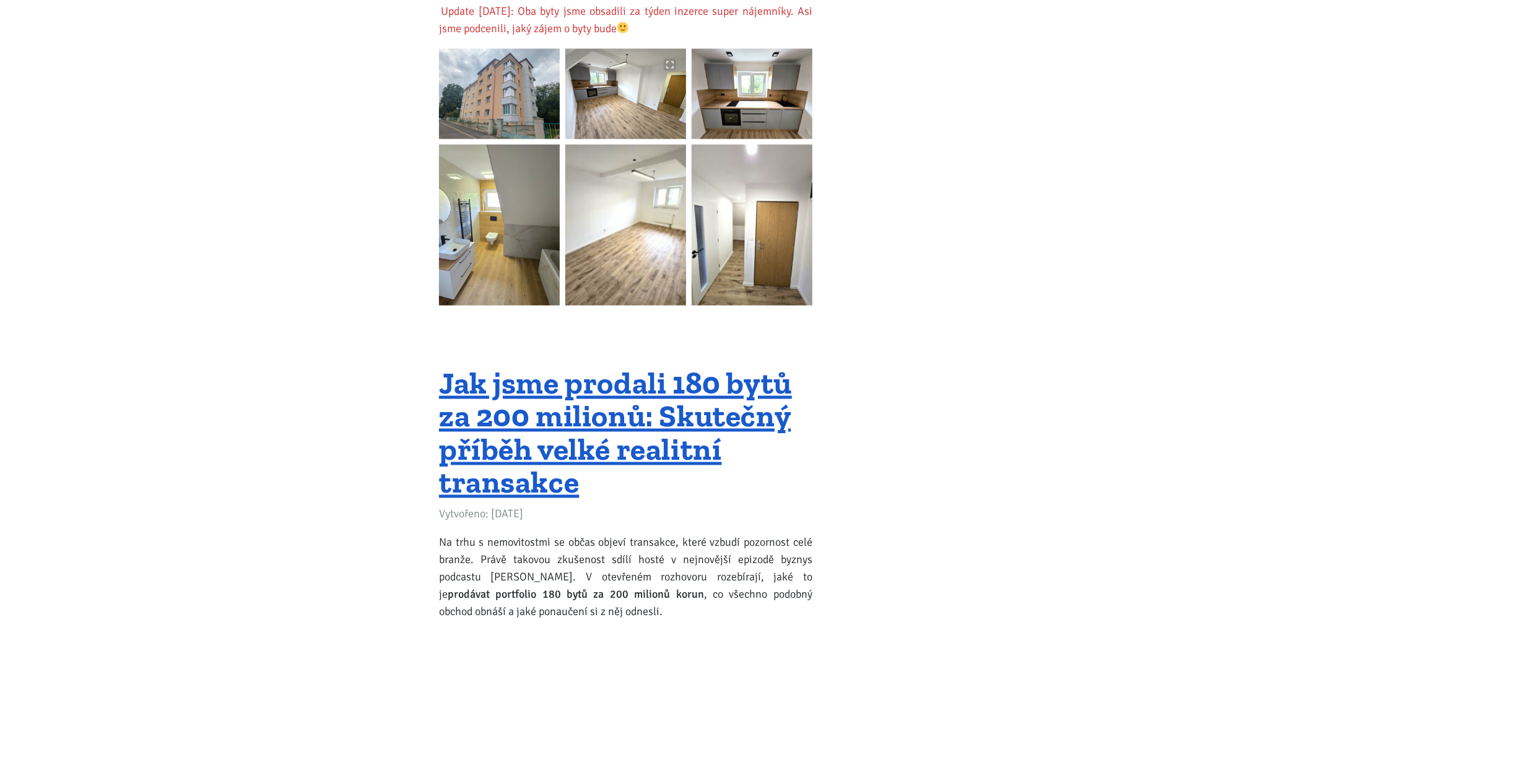
click at [612, 89] on img at bounding box center [626, 94] width 121 height 90
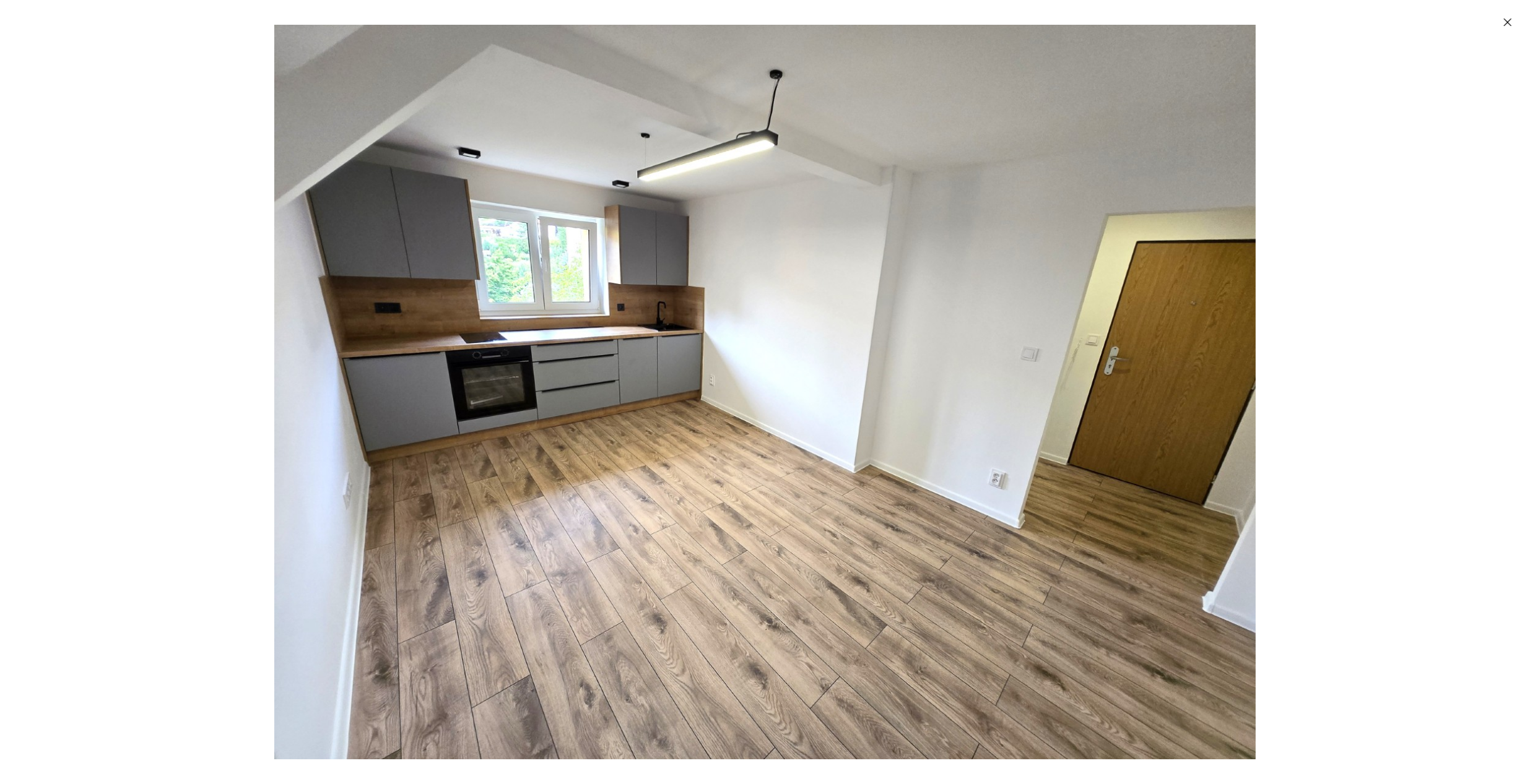
click at [1512, 16] on icon "Zavřít" at bounding box center [1508, 23] width 12 height 12
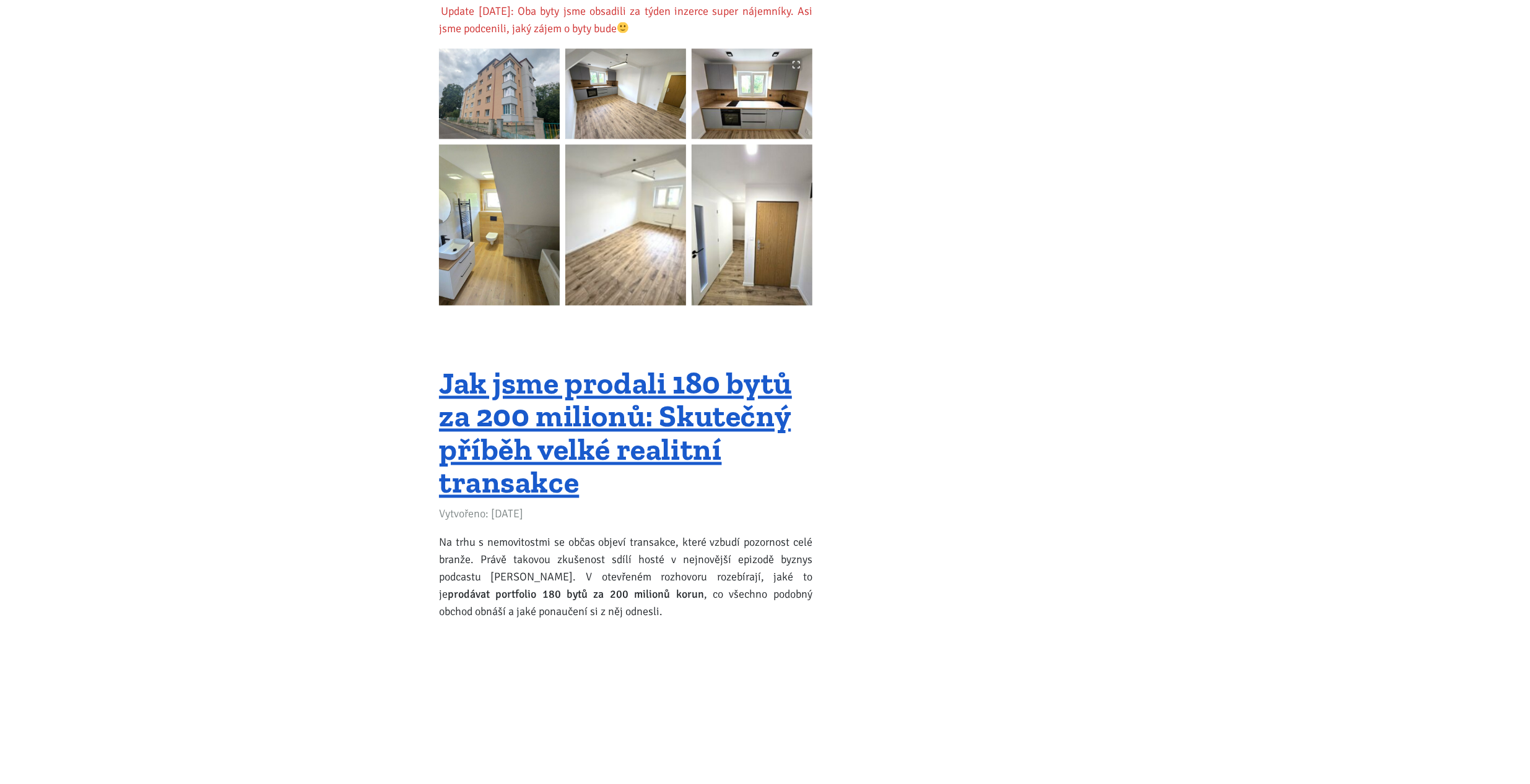
click at [773, 79] on img at bounding box center [752, 94] width 121 height 90
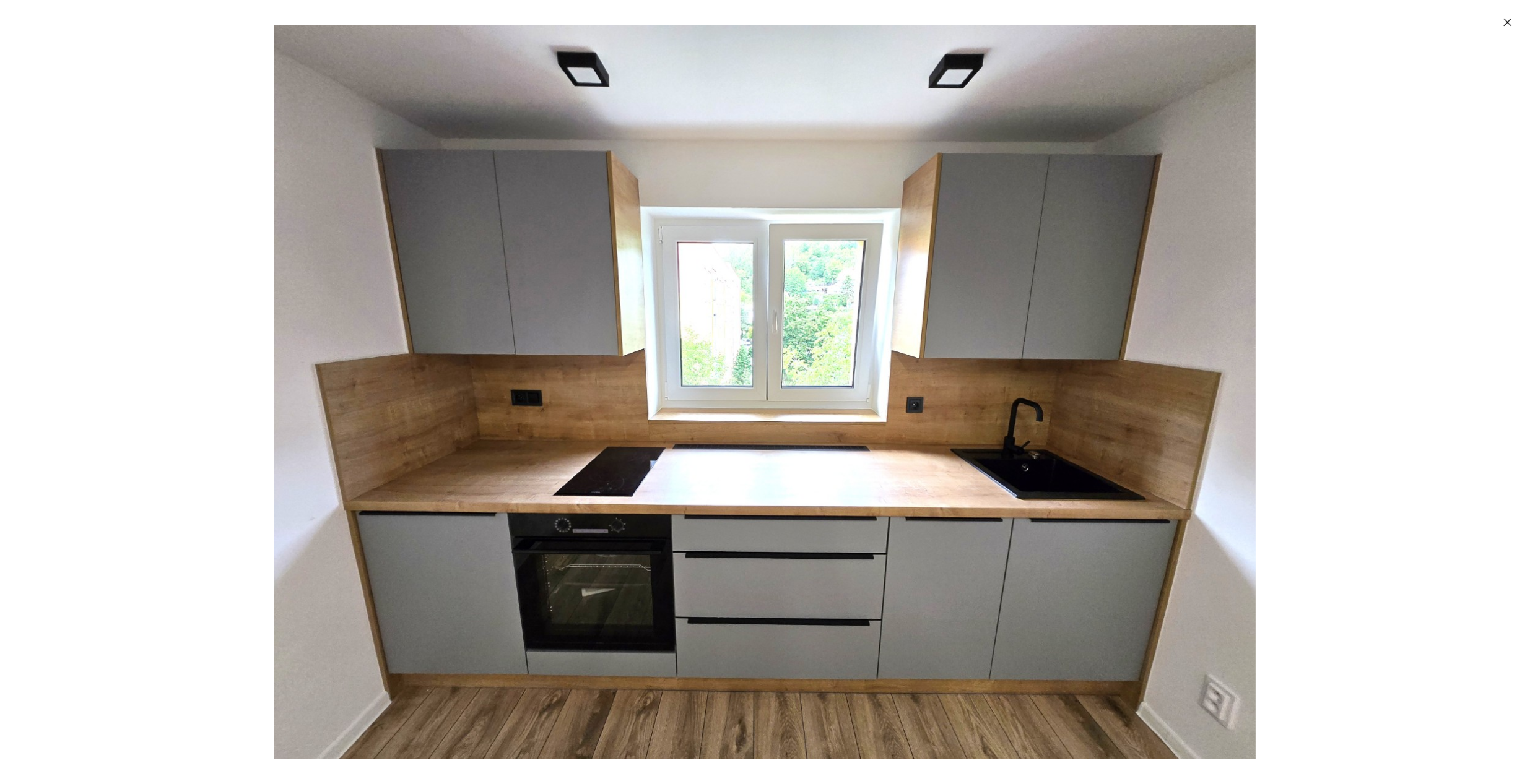
click at [1505, 23] on icon "Zavřít" at bounding box center [1508, 23] width 12 height 12
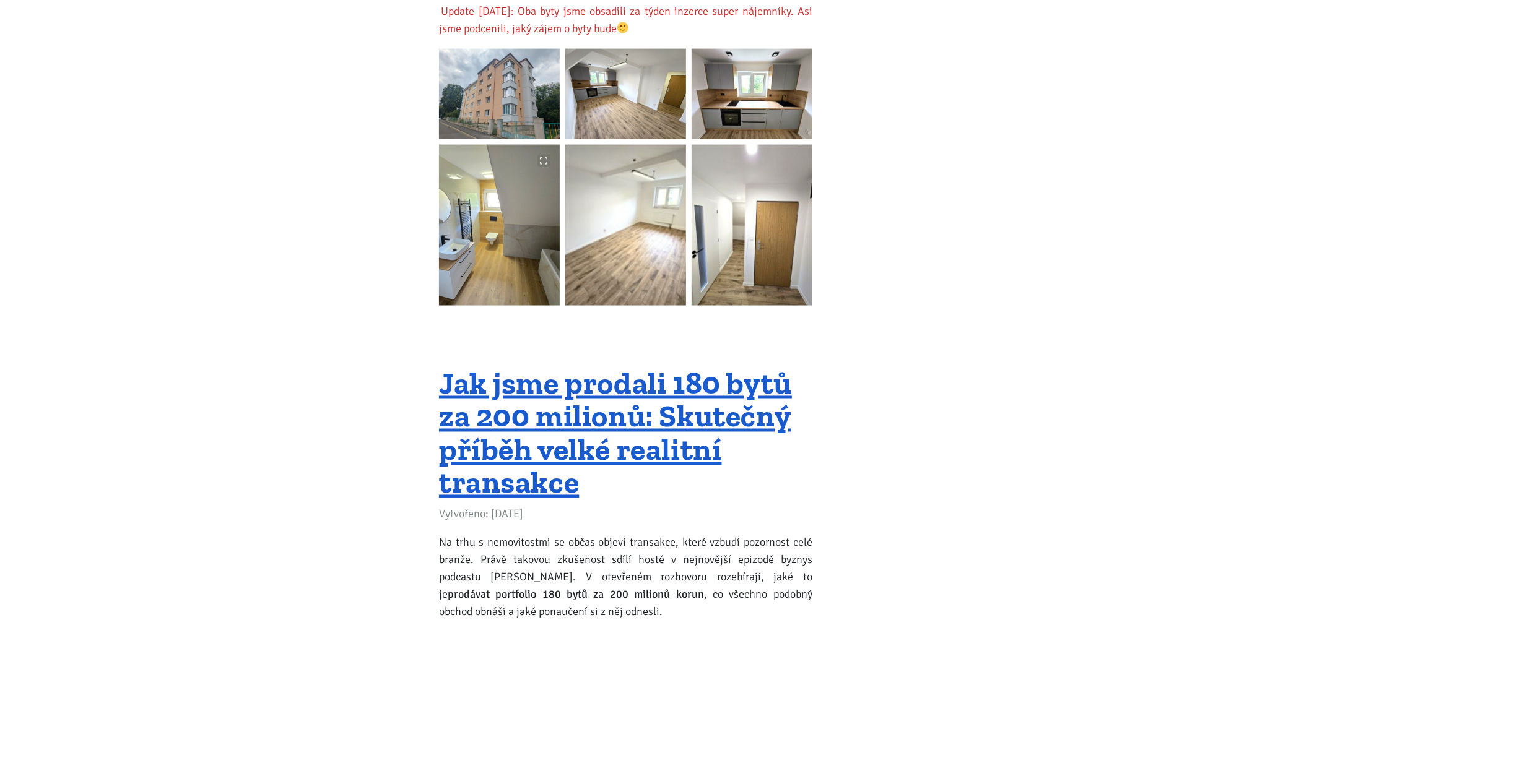
click at [490, 218] on img at bounding box center [499, 225] width 121 height 161
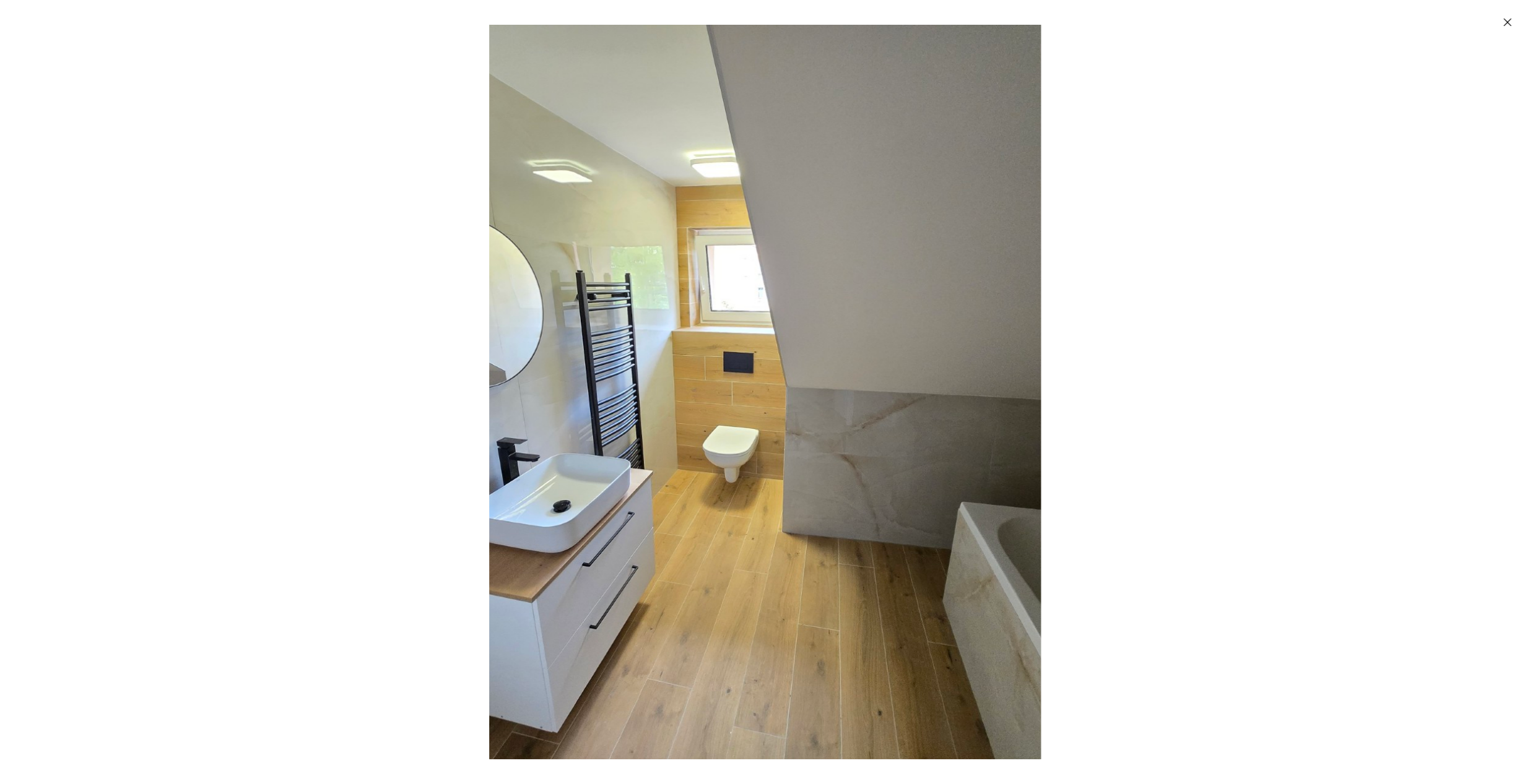
click at [1503, 24] on icon "Zavřít" at bounding box center [1508, 23] width 12 height 12
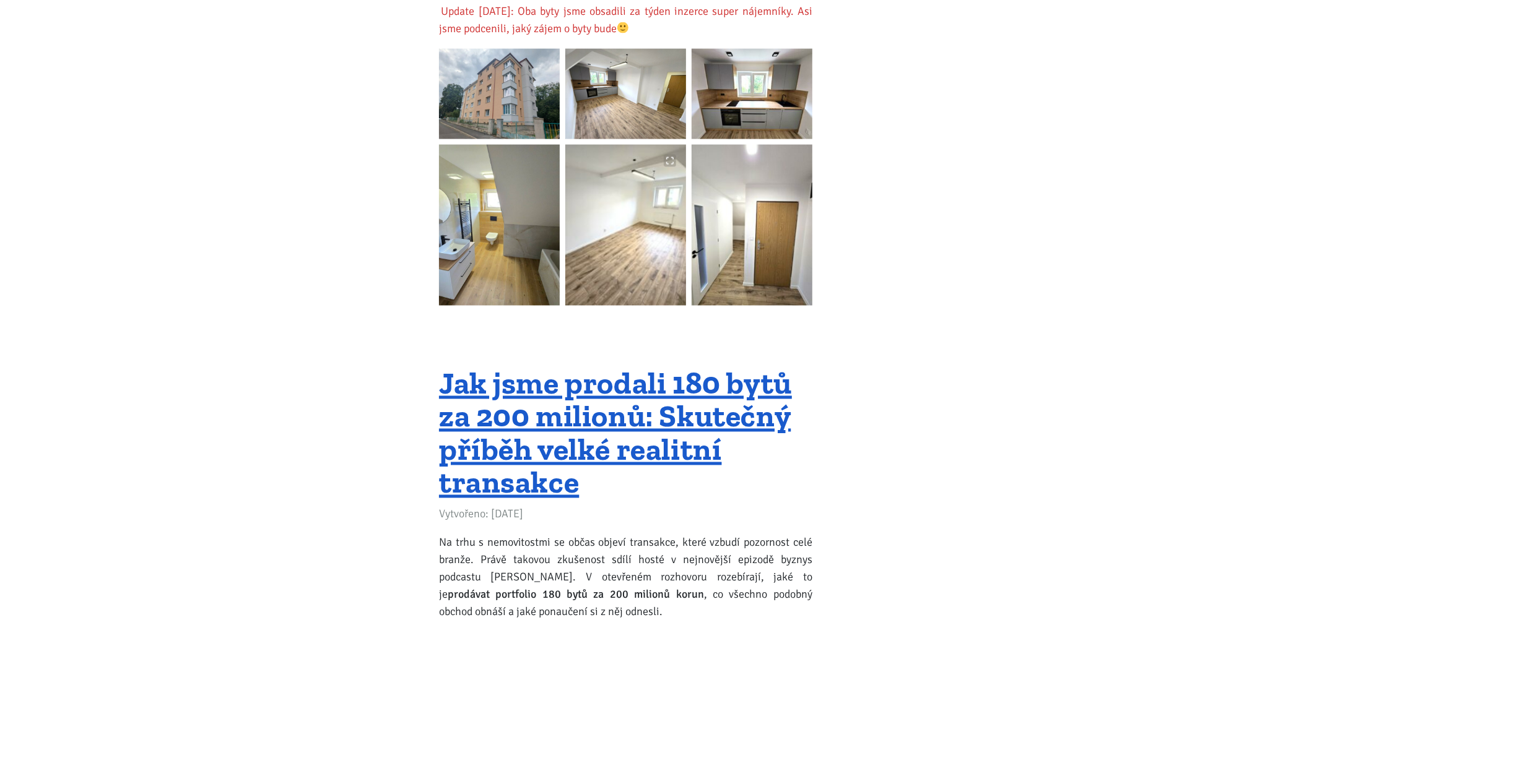
click at [652, 195] on img at bounding box center [626, 225] width 121 height 161
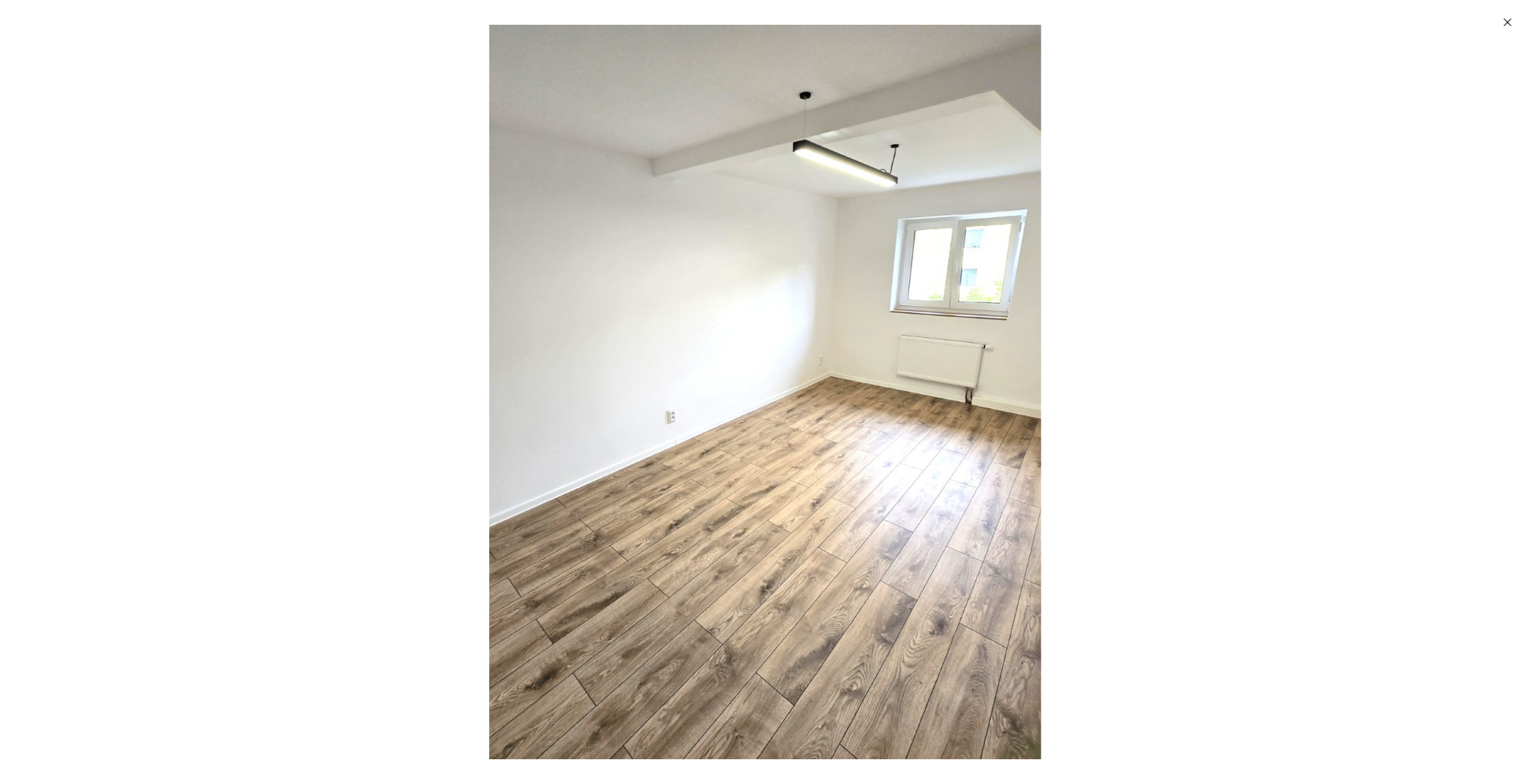
click at [1512, 18] on icon "Zavřít" at bounding box center [1508, 23] width 12 height 12
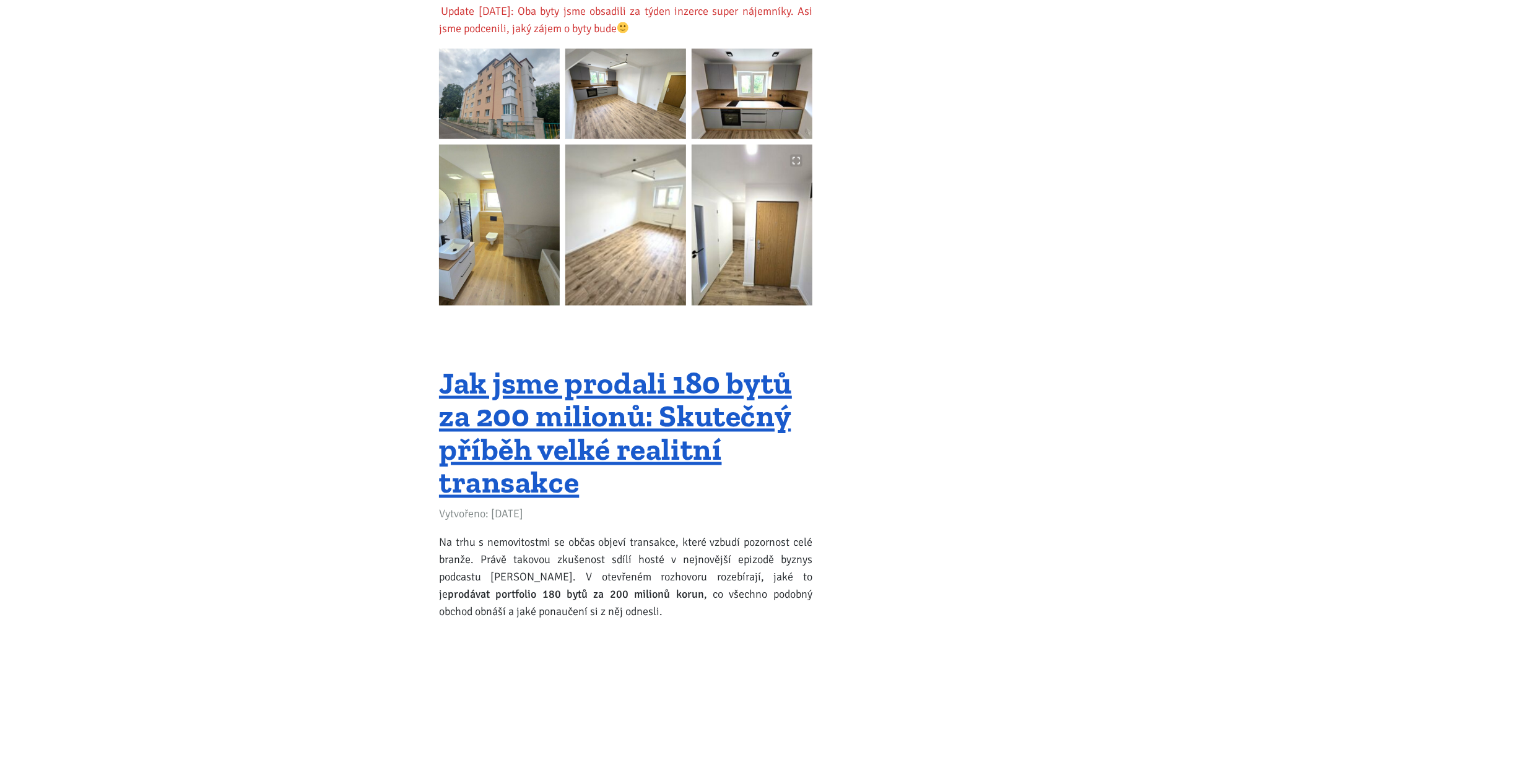
click at [751, 225] on img at bounding box center [752, 225] width 121 height 161
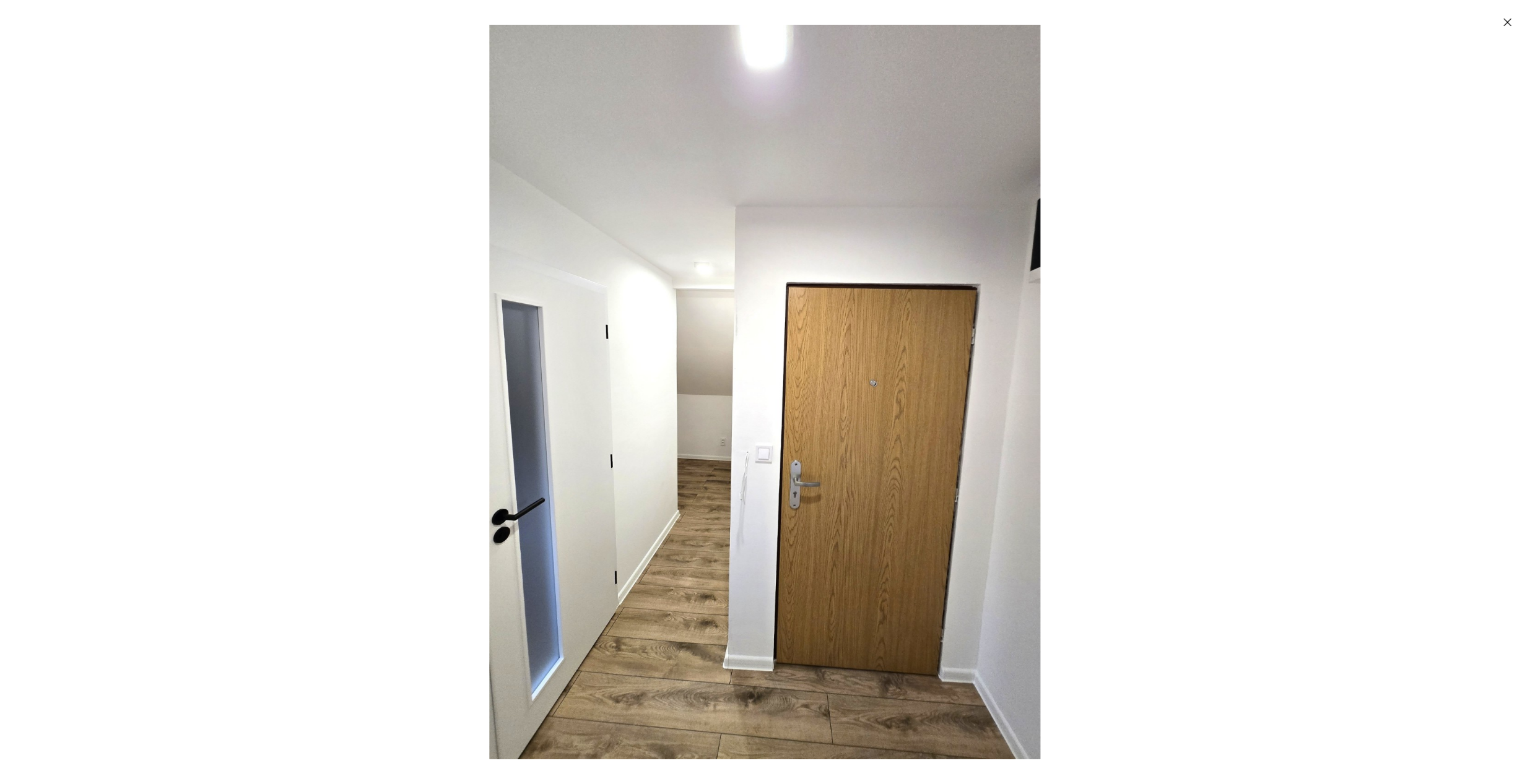
click at [1503, 20] on icon "Zavřít" at bounding box center [1508, 23] width 12 height 12
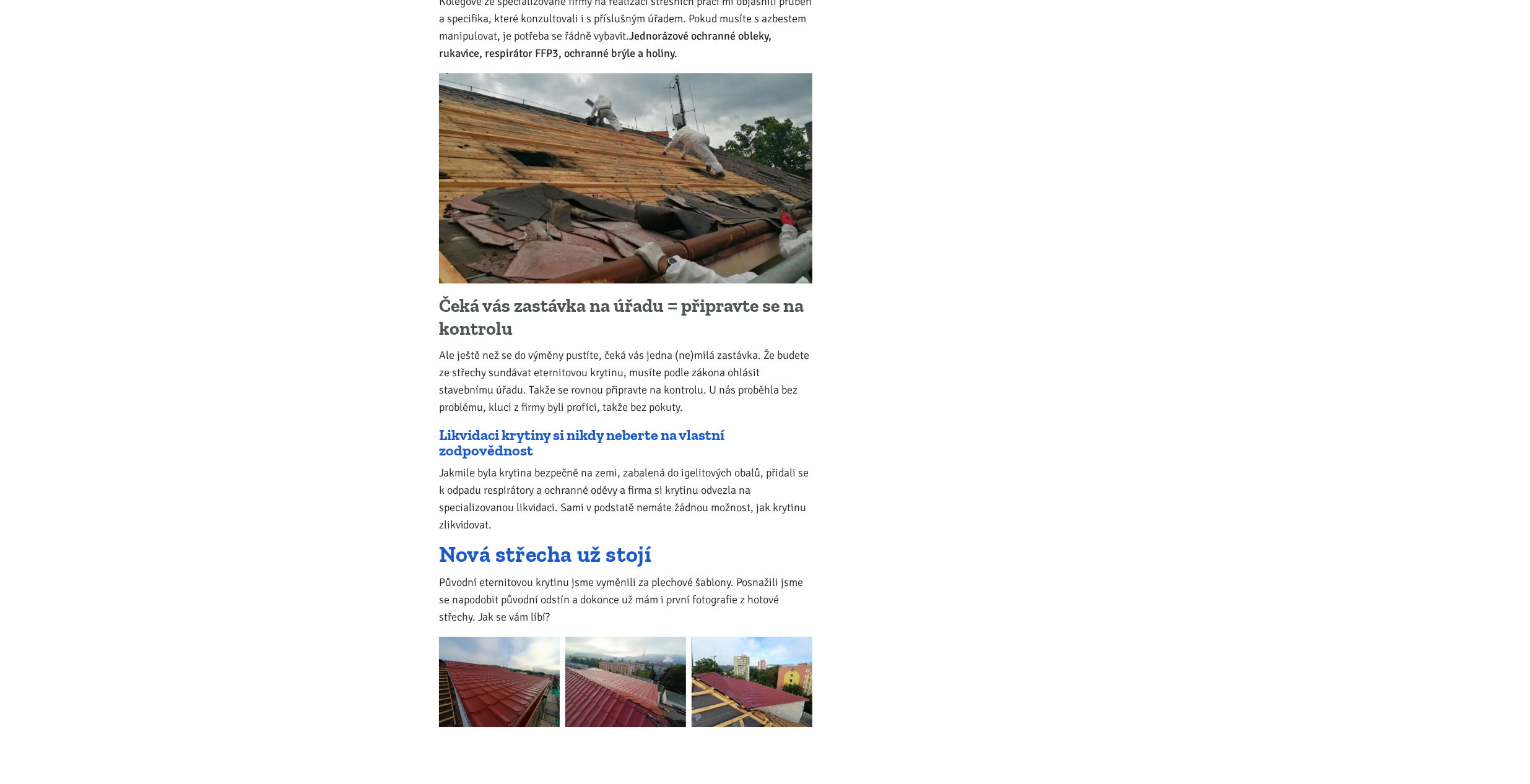
scroll to position [12993, 0]
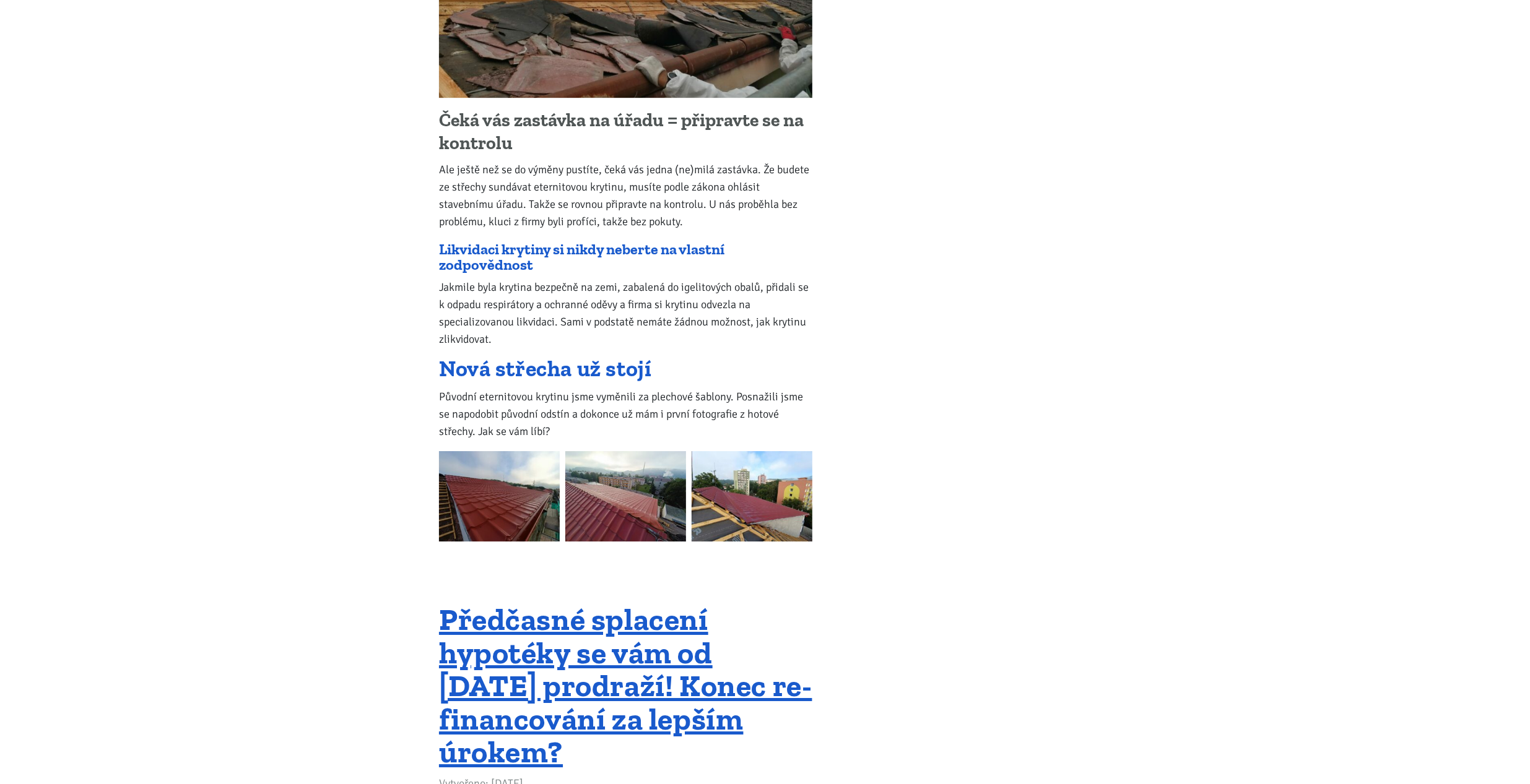
click at [501, 451] on img at bounding box center [499, 496] width 121 height 90
click at [514, 451] on img at bounding box center [499, 496] width 121 height 90
click at [587, 451] on img at bounding box center [626, 496] width 121 height 90
click at [796, 451] on img at bounding box center [752, 496] width 121 height 90
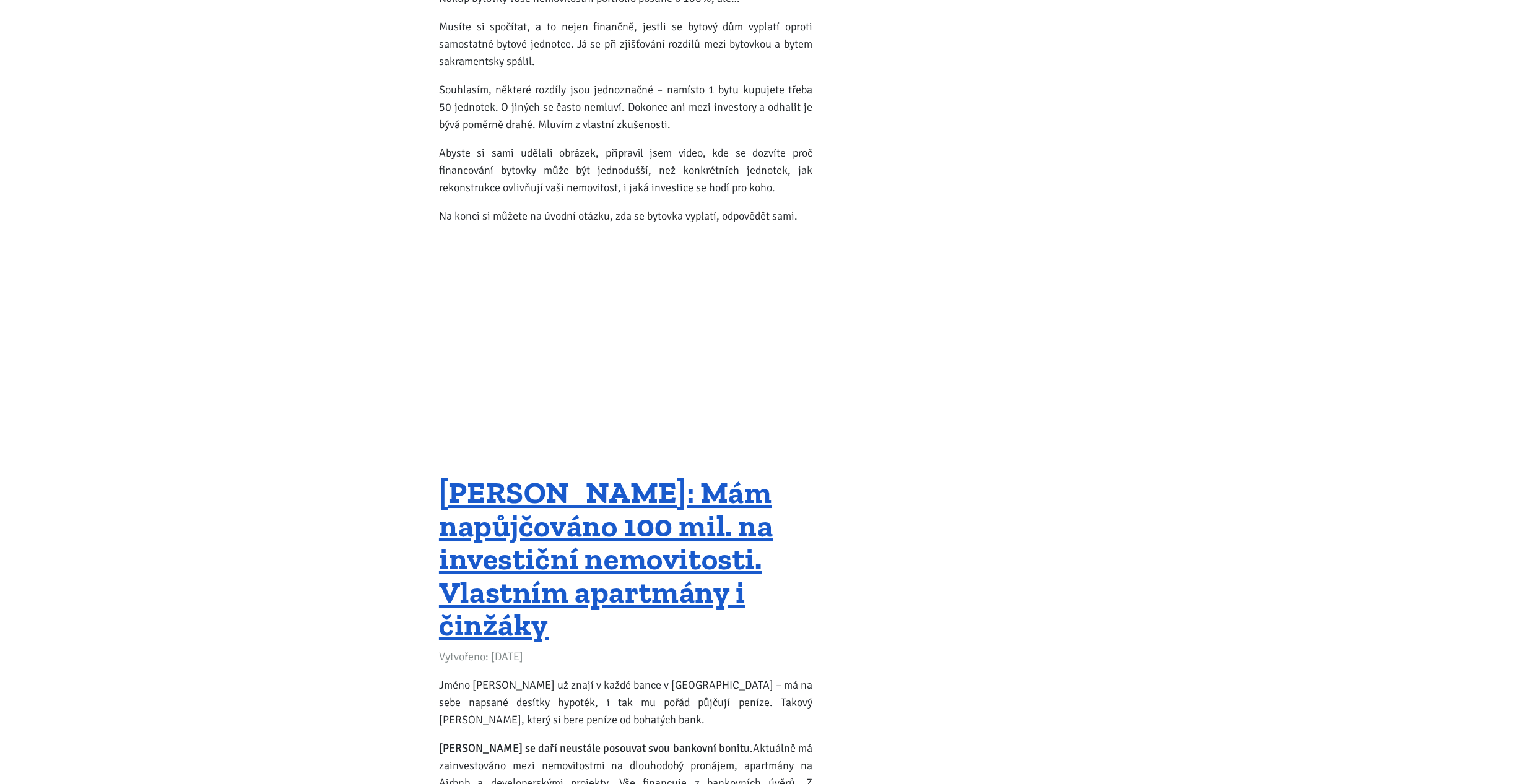
scroll to position [0, 0]
